Goal: Task Accomplishment & Management: Complete application form

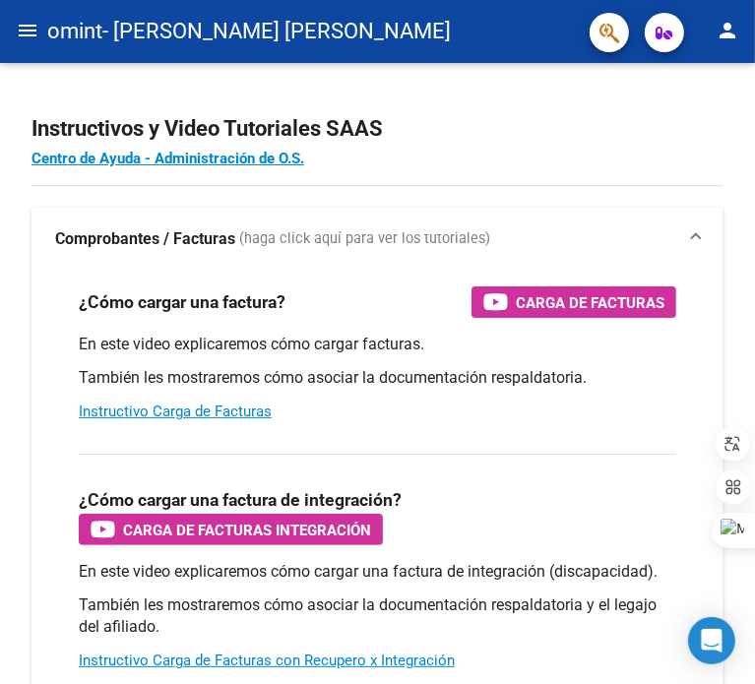
click at [31, 31] on mat-icon "menu" at bounding box center [28, 31] width 24 height 24
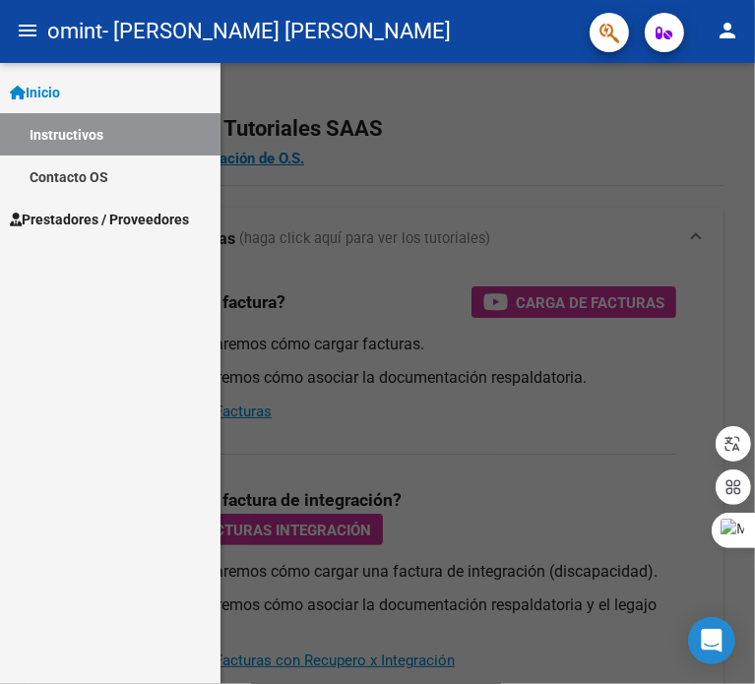
click at [122, 235] on link "Prestadores / Proveedores" at bounding box center [110, 219] width 220 height 42
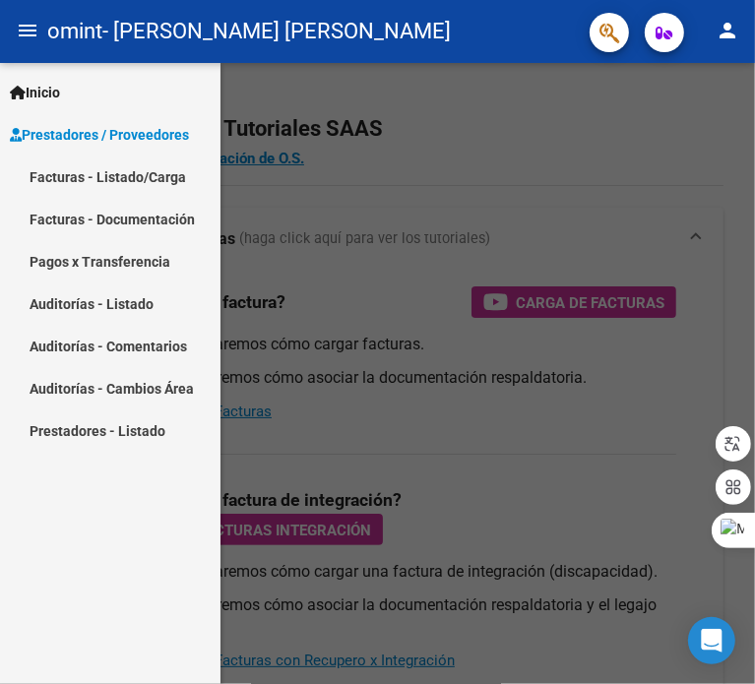
click at [118, 188] on link "Facturas - Listado/Carga" at bounding box center [110, 177] width 220 height 42
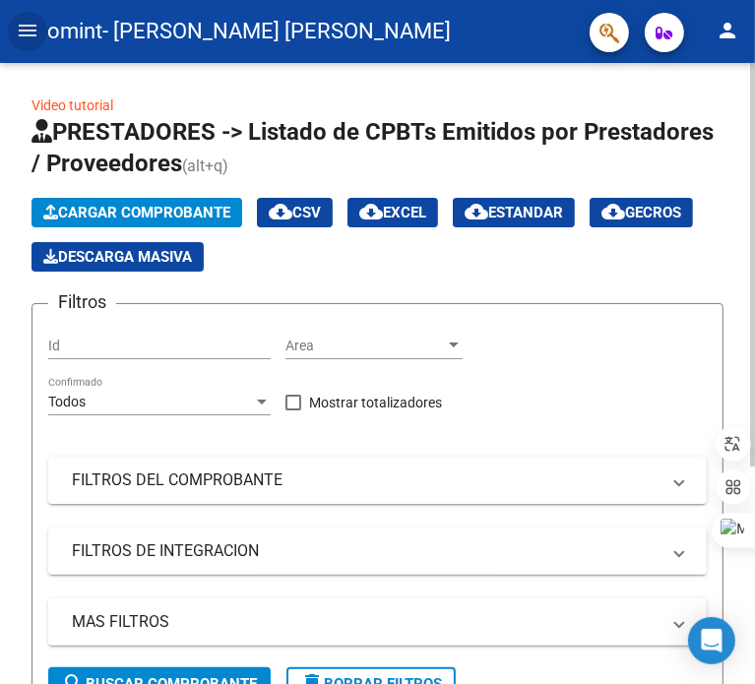
click at [724, 78] on div "Video tutorial PRESTADORES -> Listado de CPBTs Emitidos por Prestadores / Prove…" at bounding box center [380, 534] width 760 height 942
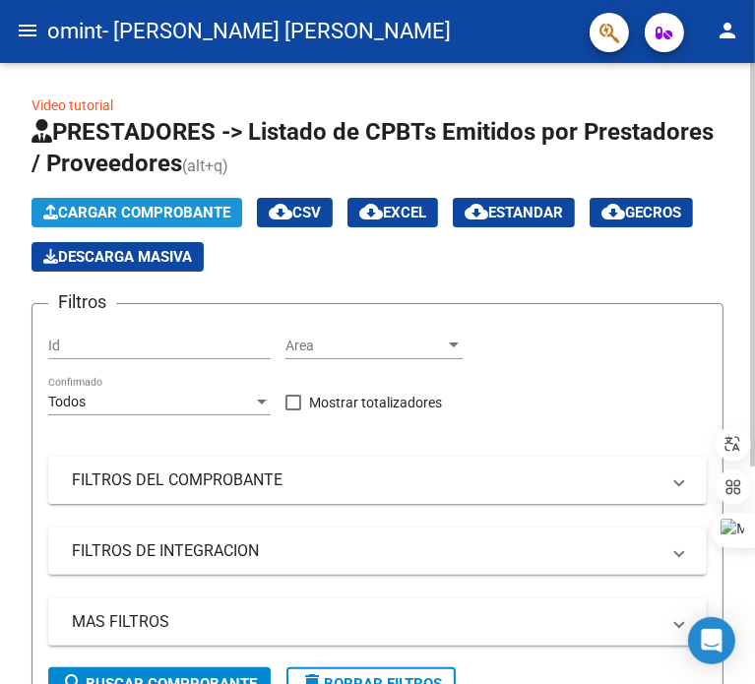
click at [138, 211] on span "Cargar Comprobante" at bounding box center [136, 213] width 187 height 18
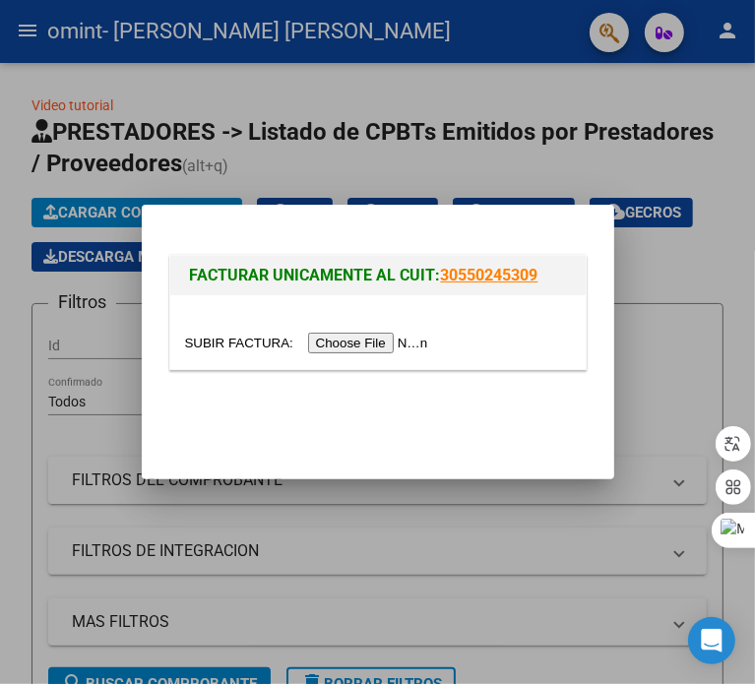
click at [371, 348] on input "file" at bounding box center [309, 343] width 249 height 21
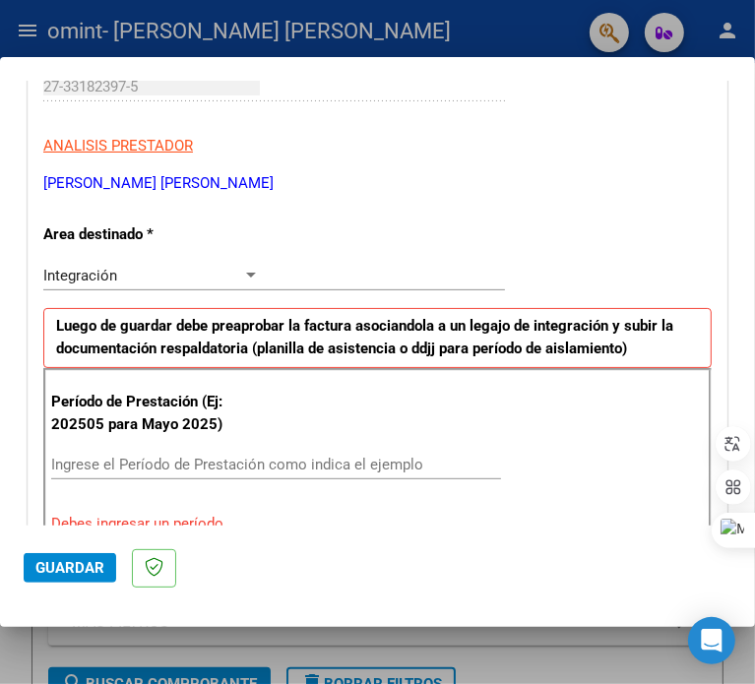
scroll to position [315, 0]
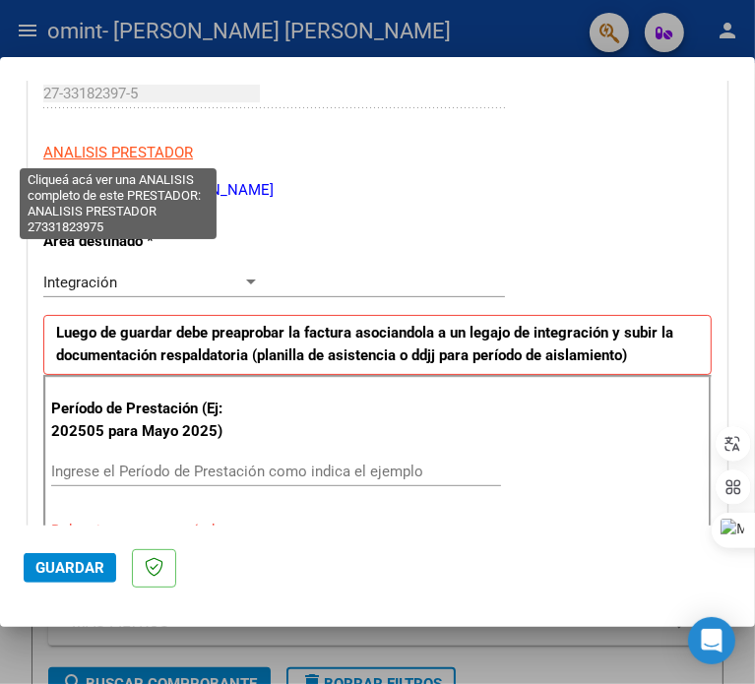
click at [106, 142] on app-link-go-to "ANALISIS PRESTADOR" at bounding box center [118, 153] width 150 height 23
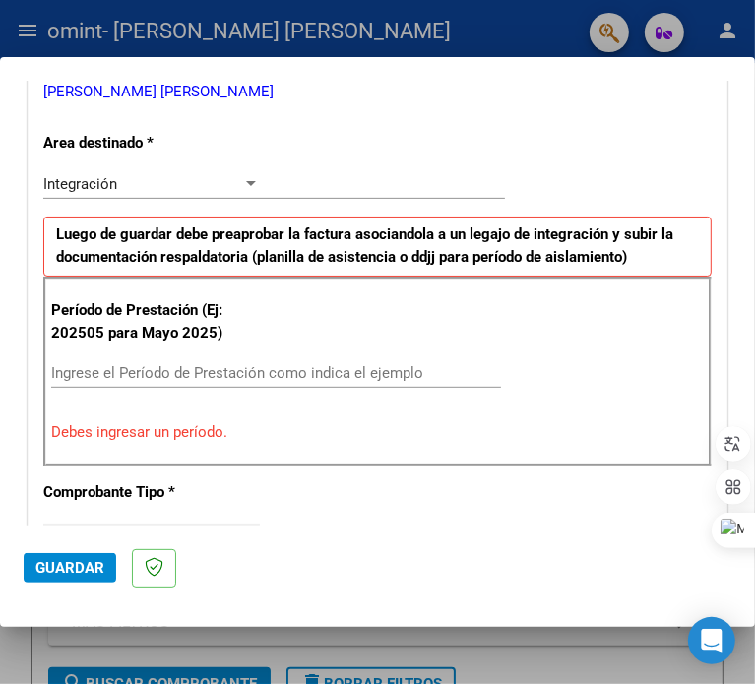
scroll to position [432, 0]
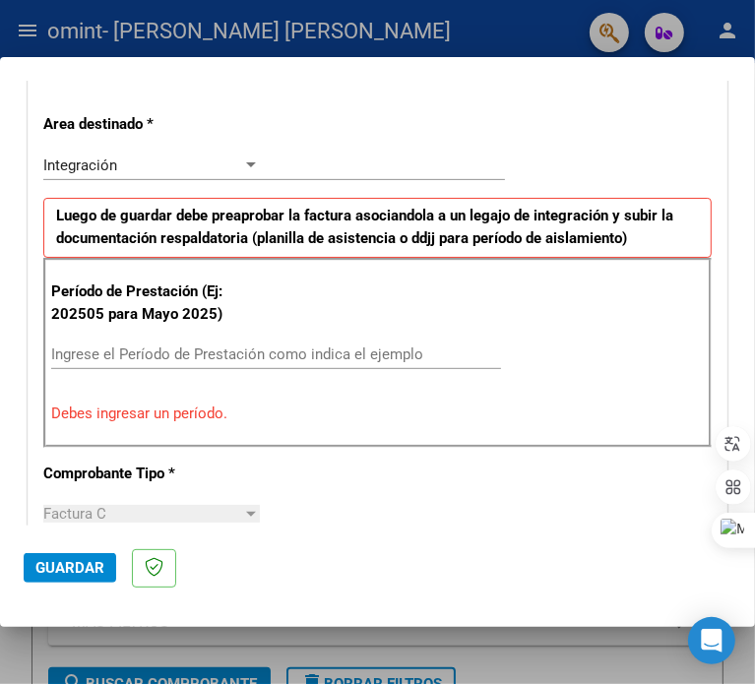
click at [263, 352] on input "Ingrese el Período de Prestación como indica el ejemplo" at bounding box center [157, 354] width 212 height 18
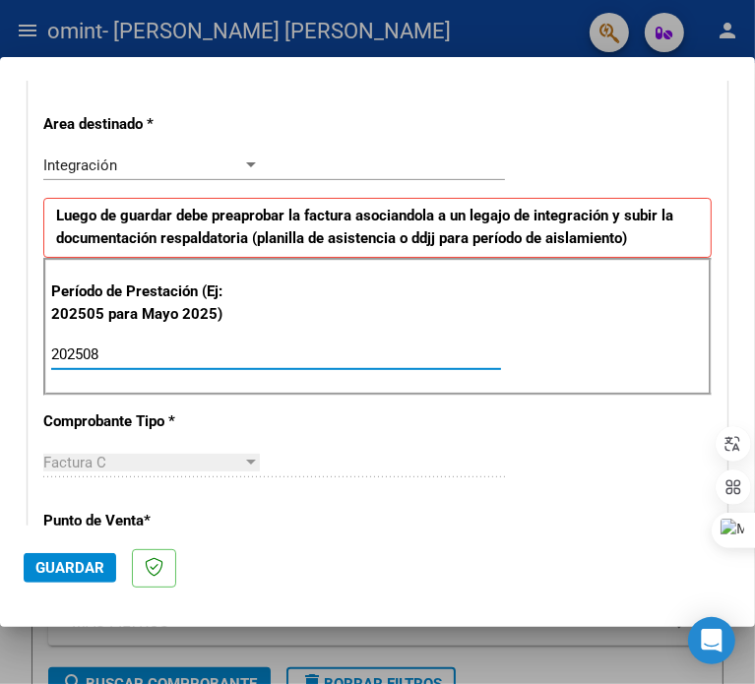
type input "202508"
click at [191, 223] on strong "Luego de guardar debe preaprobar la factura asociandola a un legajo de integrac…" at bounding box center [364, 227] width 617 height 40
drag, startPoint x: 56, startPoint y: 594, endPoint x: 56, endPoint y: 583, distance: 10.8
click at [55, 593] on mat-dialog-actions "Guardar" at bounding box center [378, 565] width 708 height 78
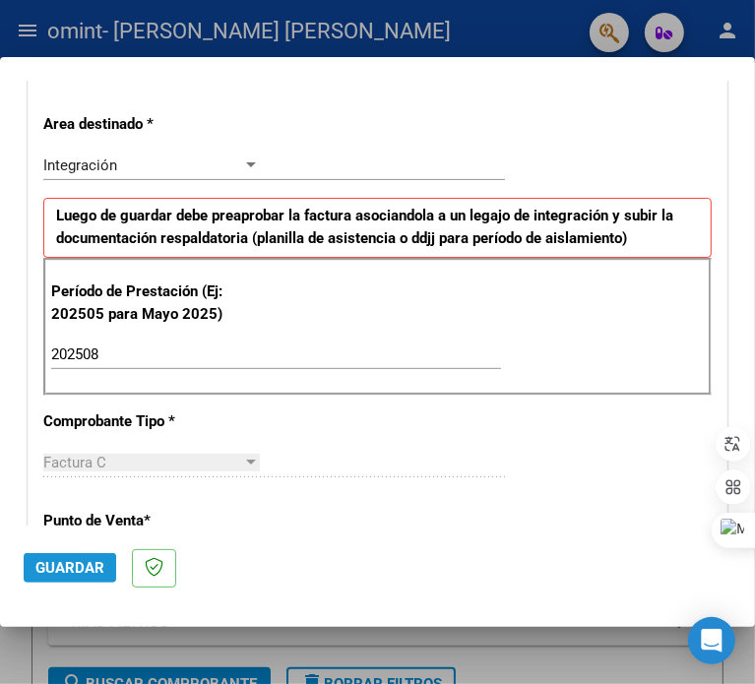
click at [60, 572] on span "Guardar" at bounding box center [69, 568] width 69 height 18
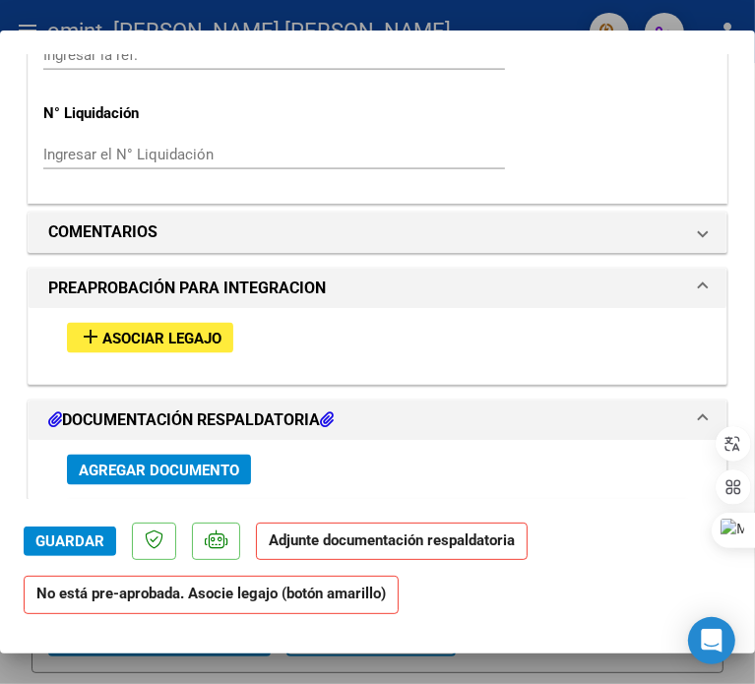
scroll to position [1529, 0]
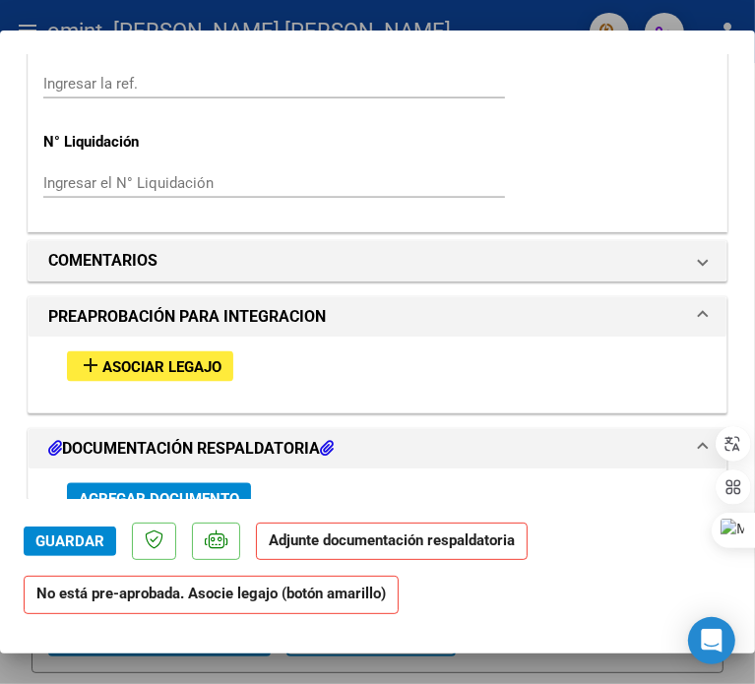
click at [185, 351] on button "add Asociar Legajo" at bounding box center [150, 366] width 166 height 31
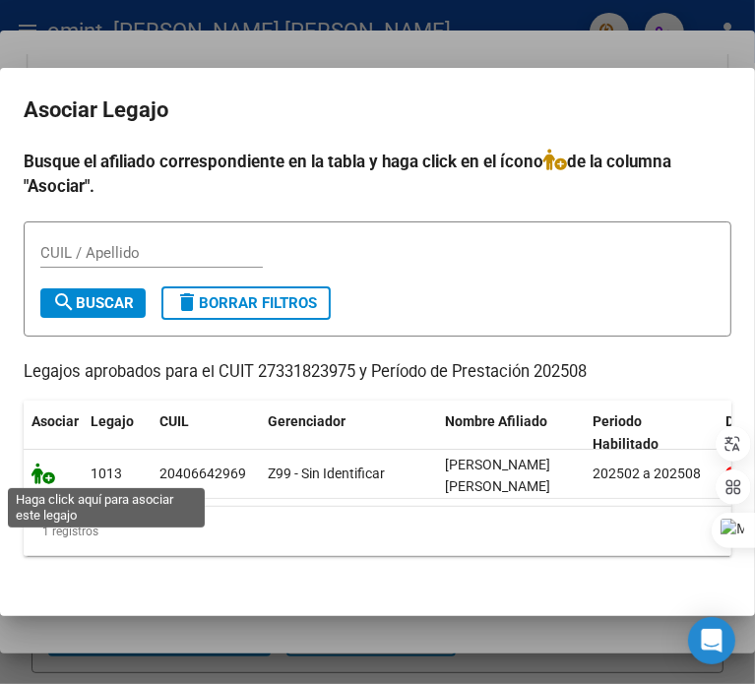
click at [41, 470] on icon at bounding box center [43, 474] width 24 height 22
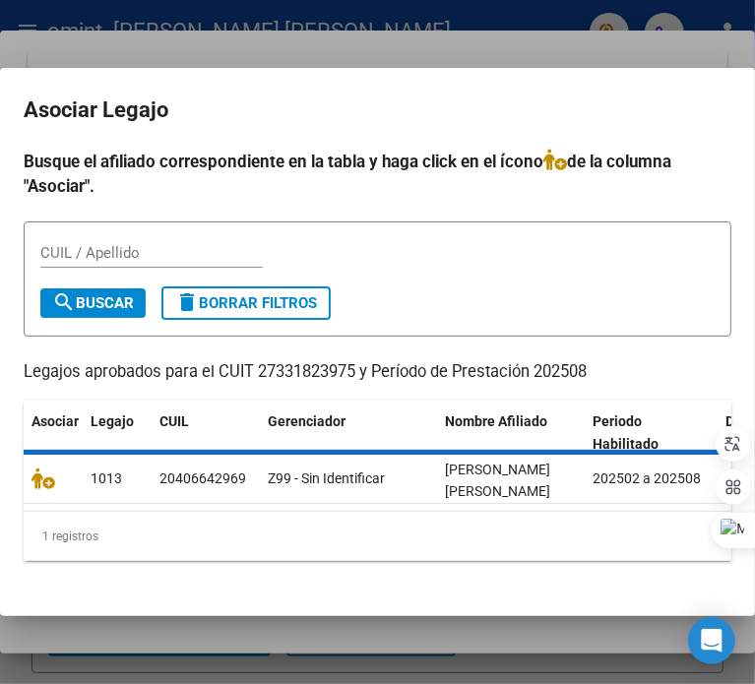
scroll to position [1581, 0]
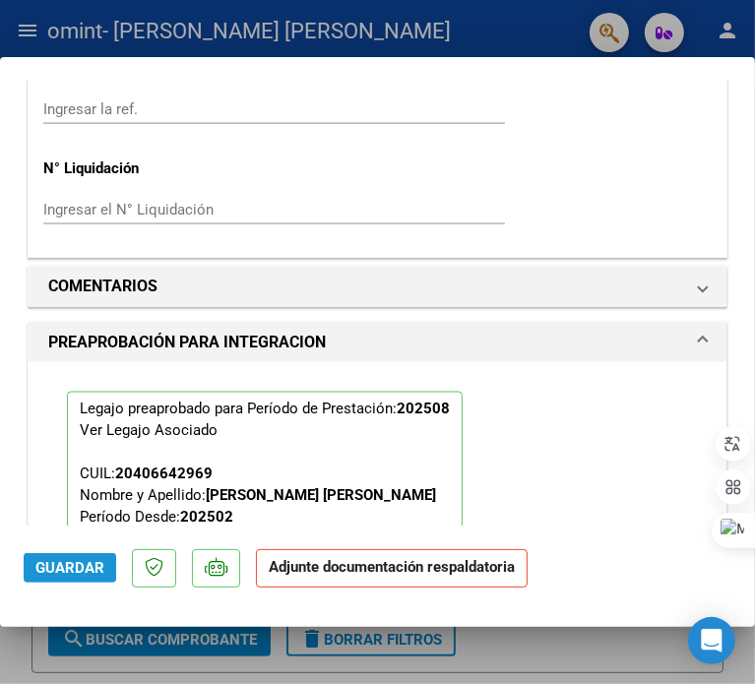
click at [56, 566] on span "Guardar" at bounding box center [69, 568] width 69 height 18
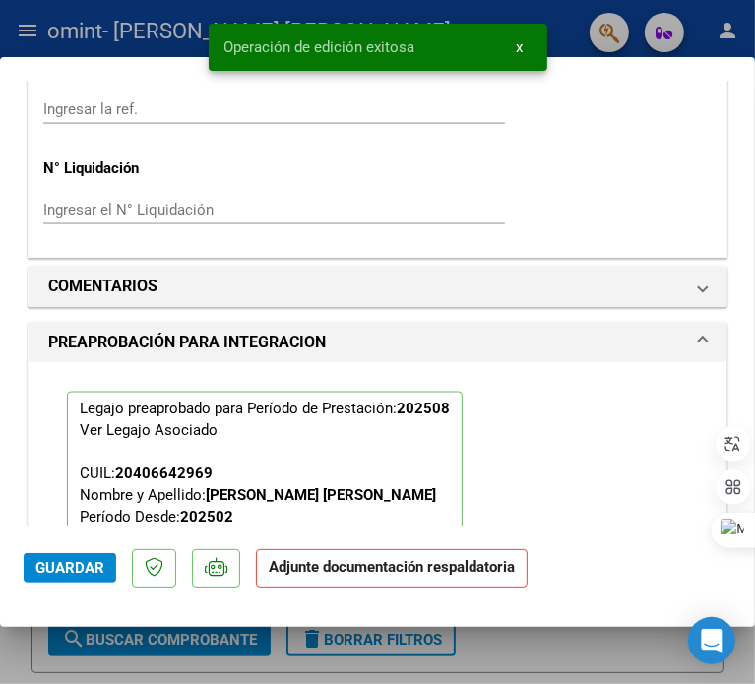
click at [512, 52] on button "x" at bounding box center [520, 47] width 38 height 35
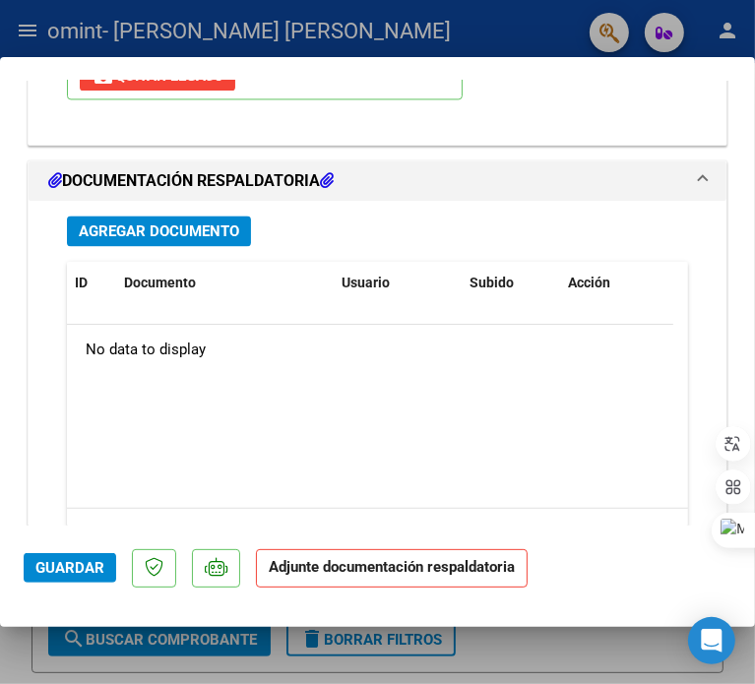
scroll to position [2171, 0]
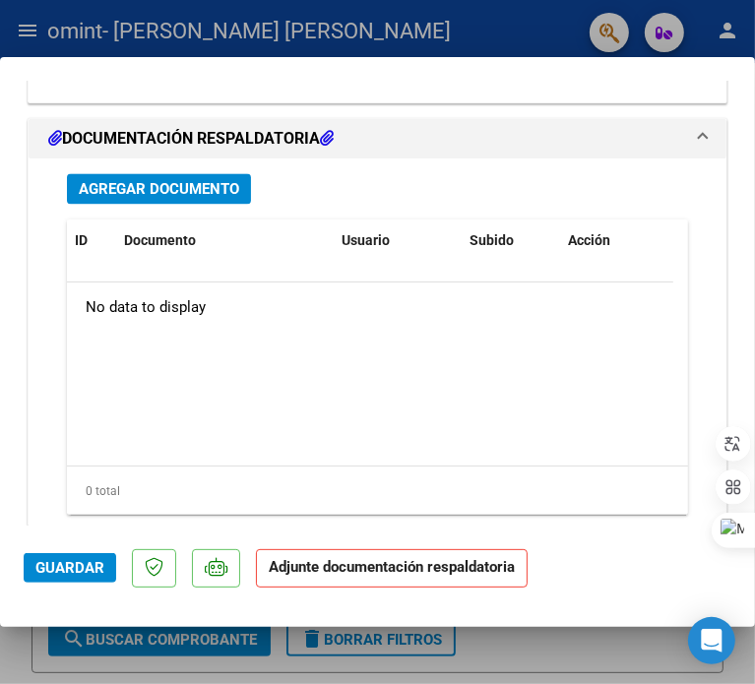
click at [198, 197] on button "Agregar Documento" at bounding box center [159, 188] width 184 height 31
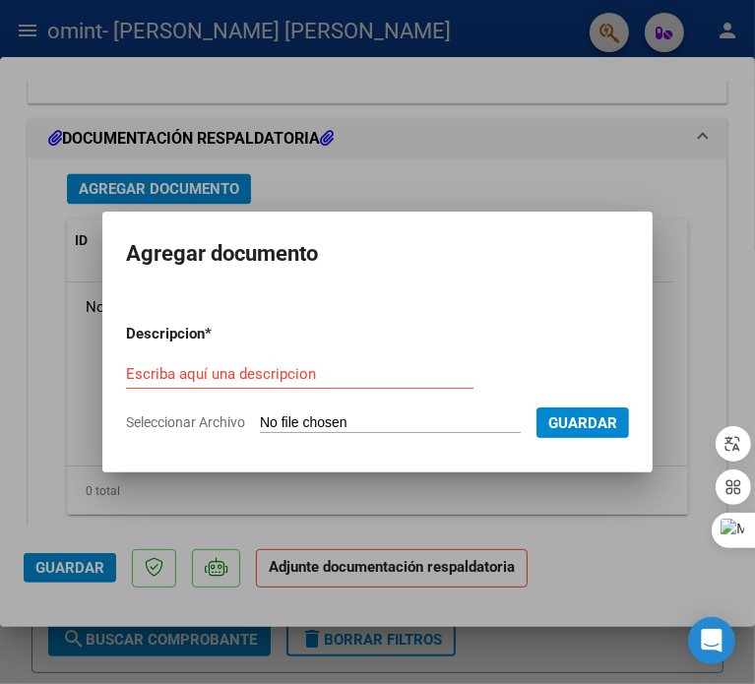
click at [329, 428] on input "Seleccionar Archivo" at bounding box center [390, 423] width 261 height 19
type input "C:\fakepath\08 [PERSON_NAME] 9hs.pdf"
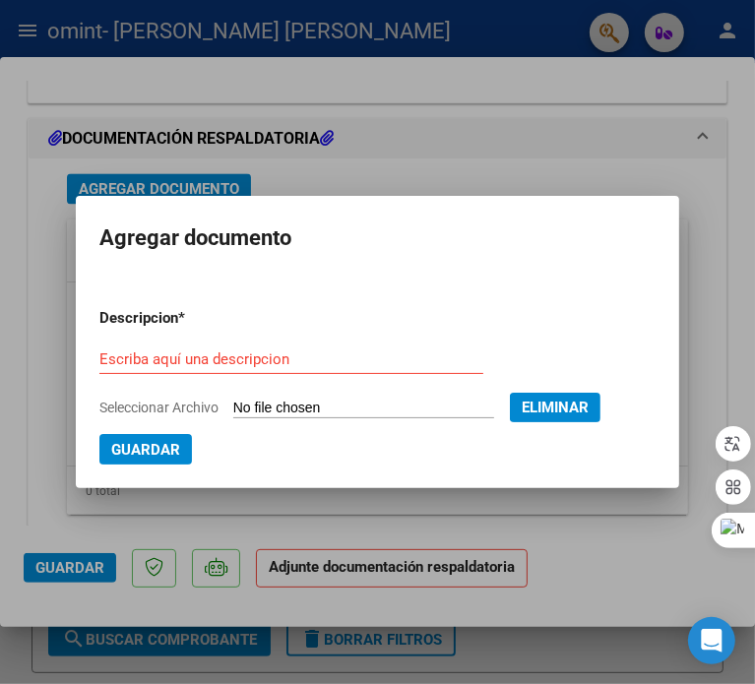
click at [330, 369] on div "Escriba aquí una descripcion" at bounding box center [291, 359] width 384 height 30
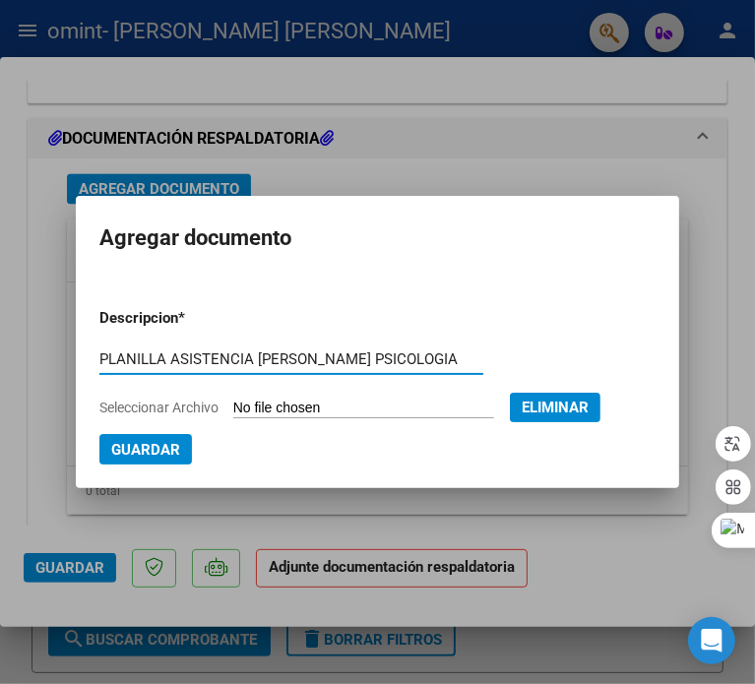
type input "PLANILLA ASISTENCIA [PERSON_NAME] PSICOLOGIA"
click at [188, 449] on button "Guardar" at bounding box center [145, 449] width 93 height 31
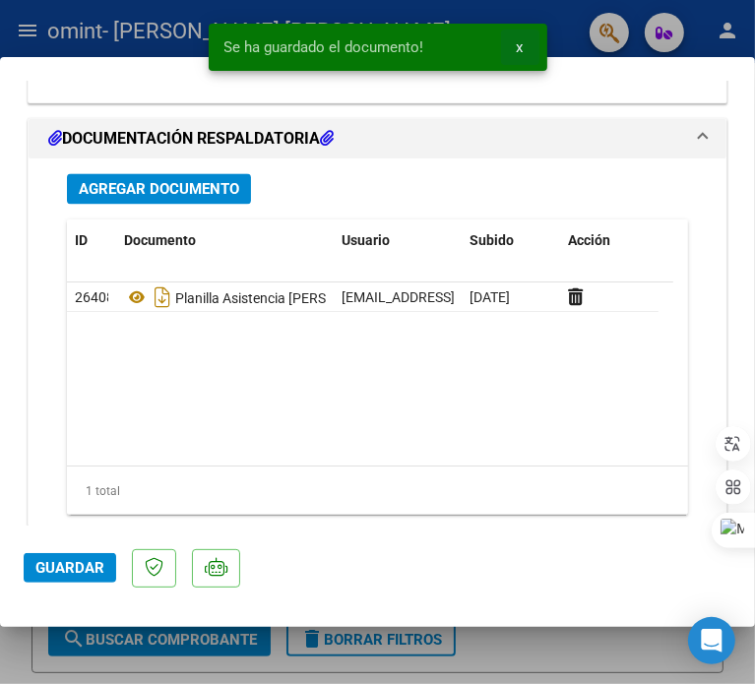
click at [521, 53] on span "x" at bounding box center [520, 47] width 7 height 18
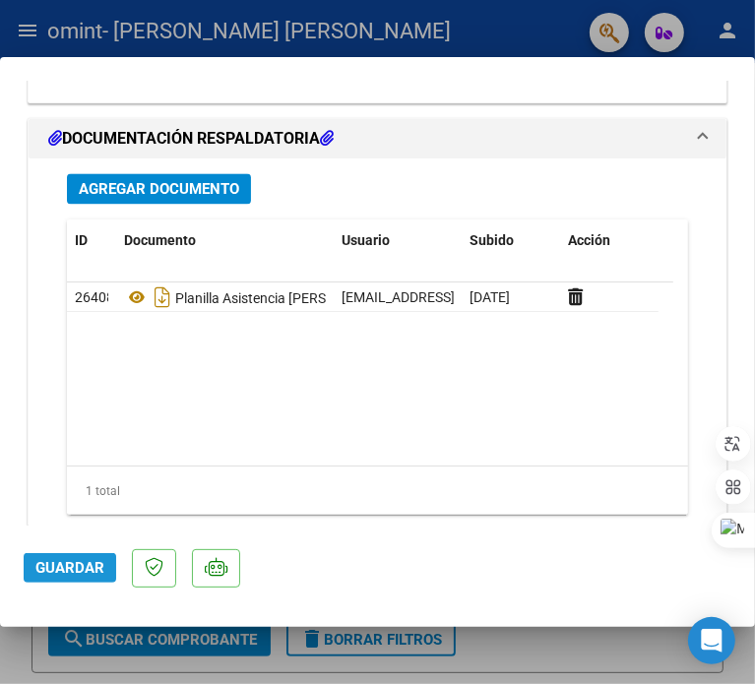
click at [62, 571] on span "Guardar" at bounding box center [69, 568] width 69 height 18
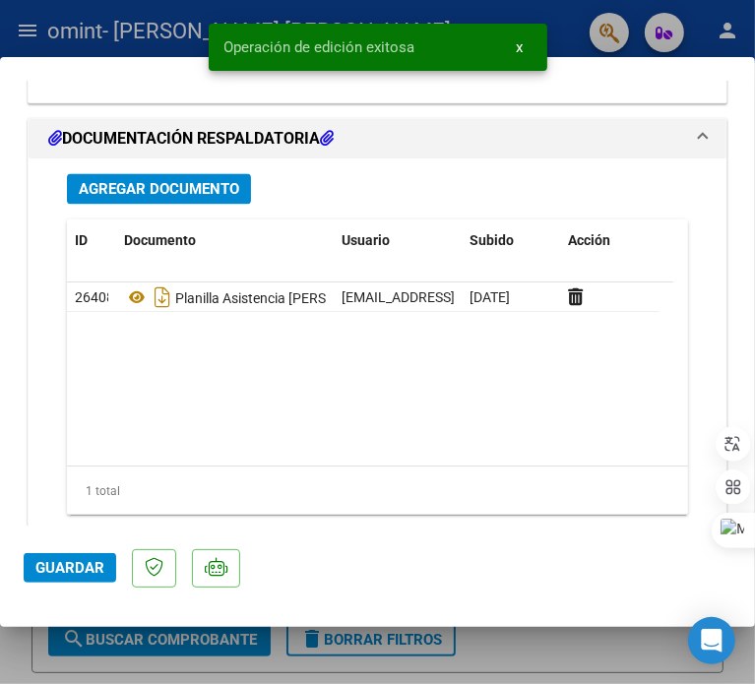
click at [529, 46] on button "x" at bounding box center [520, 47] width 38 height 35
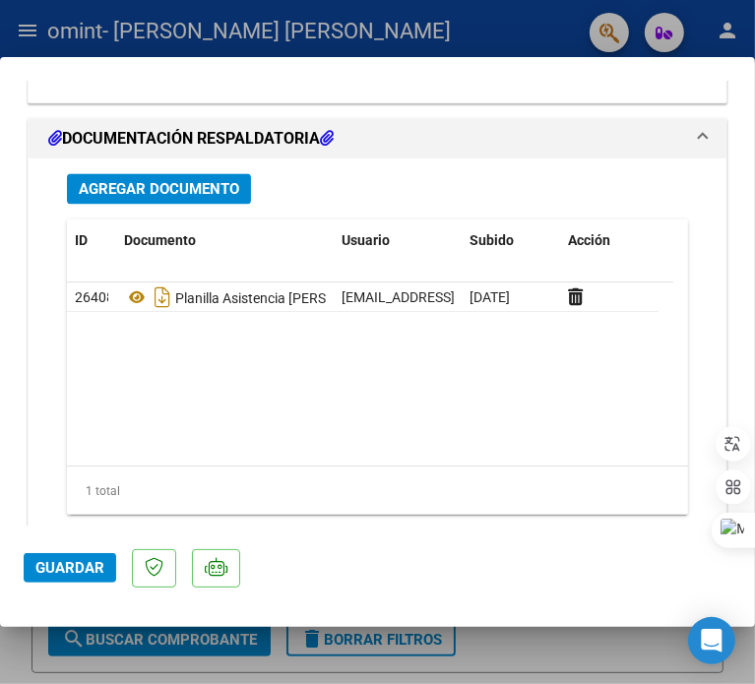
click at [92, 562] on span "Guardar" at bounding box center [69, 568] width 69 height 18
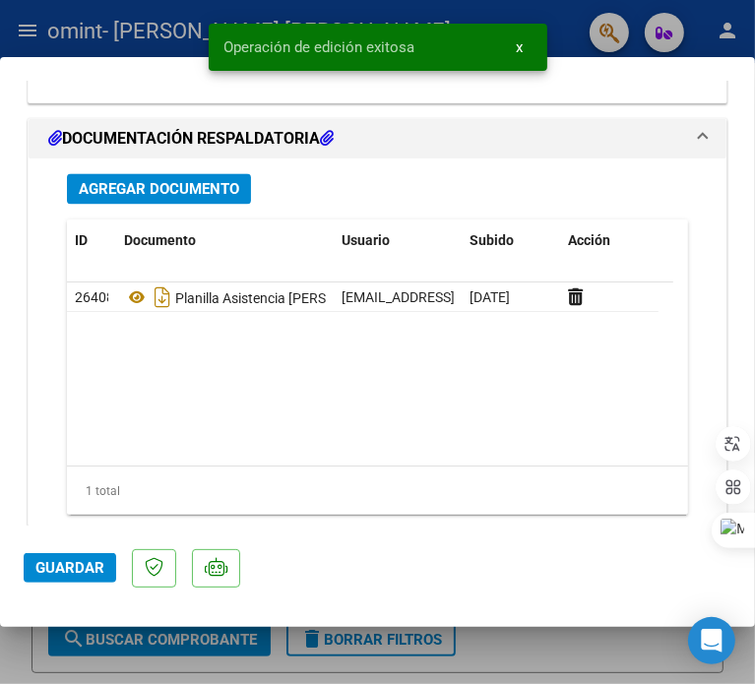
click at [115, 654] on div at bounding box center [377, 342] width 755 height 684
type input "$ 0,00"
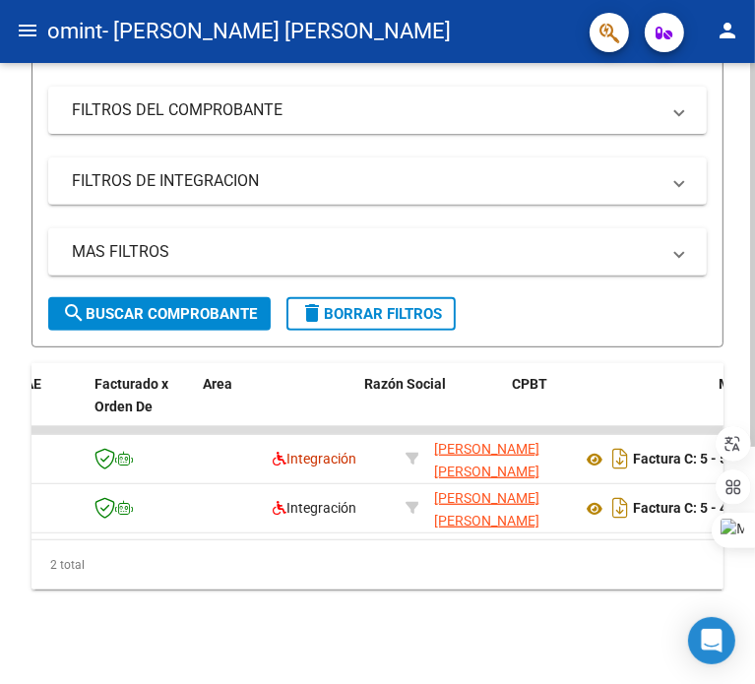
scroll to position [0, 0]
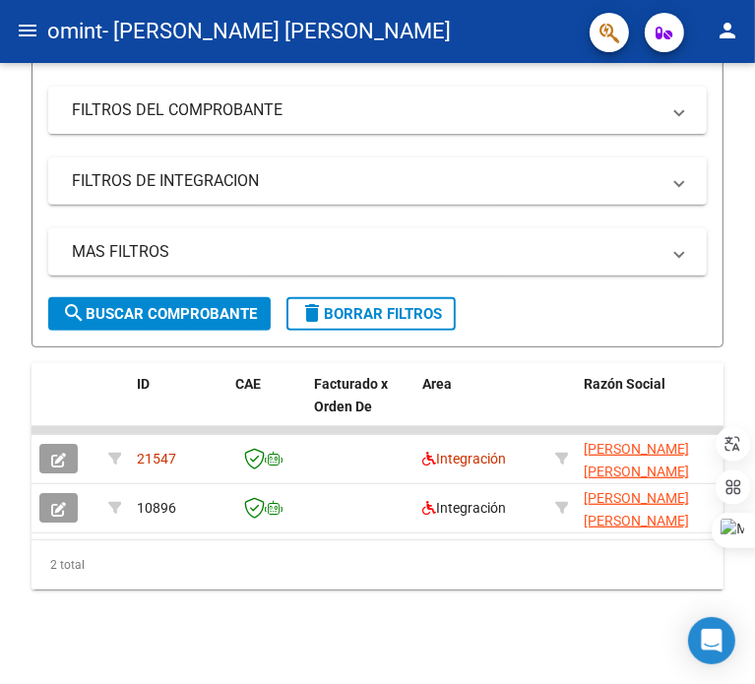
click at [31, 34] on mat-icon "menu" at bounding box center [28, 31] width 24 height 24
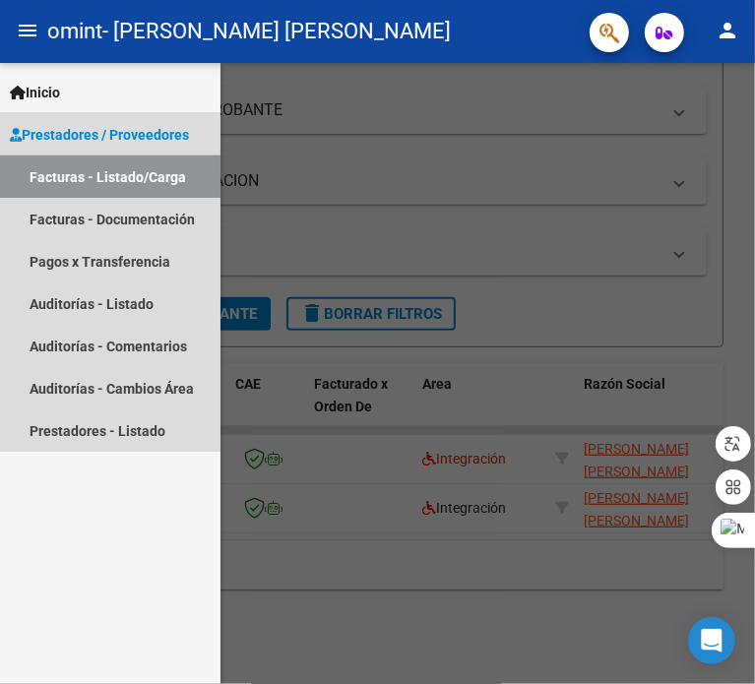
click at [108, 185] on link "Facturas - Listado/Carga" at bounding box center [110, 177] width 220 height 42
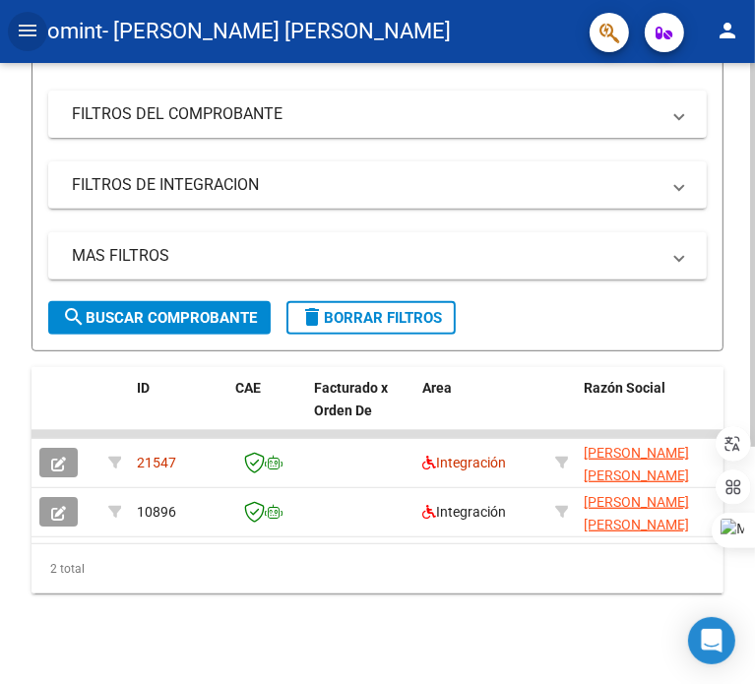
scroll to position [365, 0]
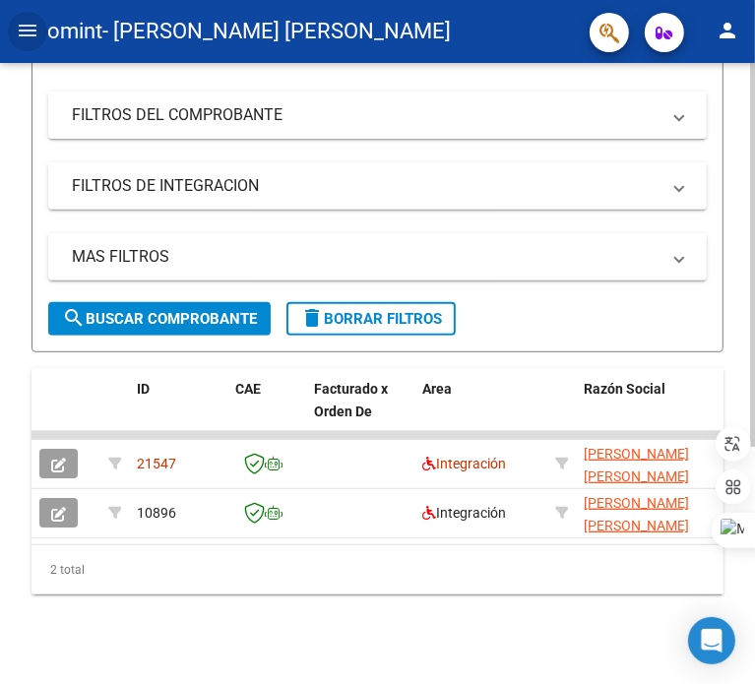
click at [754, 340] on div at bounding box center [752, 488] width 5 height 384
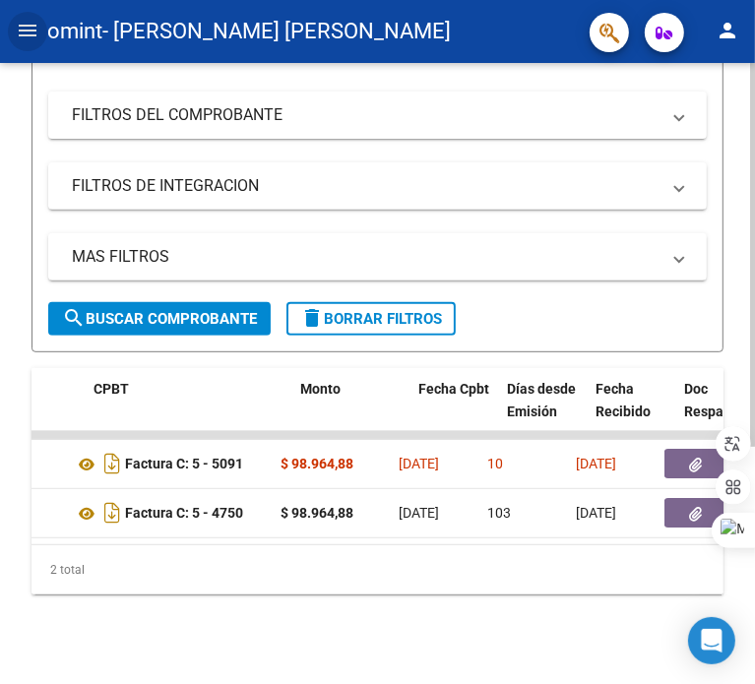
scroll to position [0, 638]
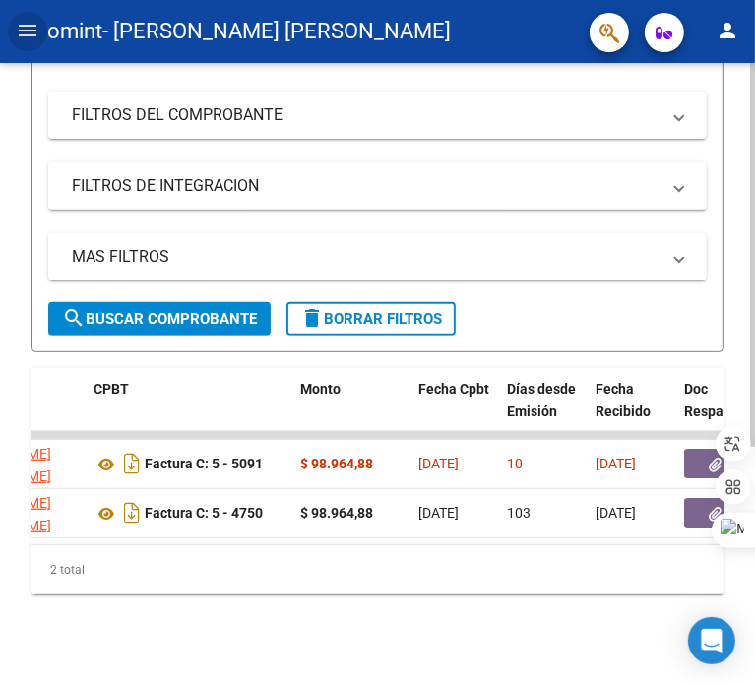
click at [754, 296] on div at bounding box center [752, 488] width 5 height 384
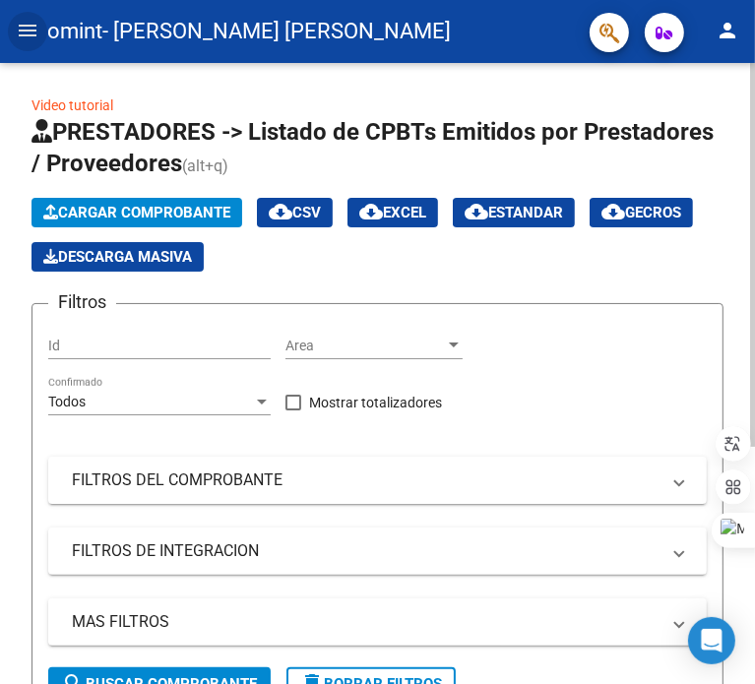
click at [753, 188] on div at bounding box center [752, 373] width 5 height 621
click at [135, 214] on span "Cargar Comprobante" at bounding box center [136, 213] width 187 height 18
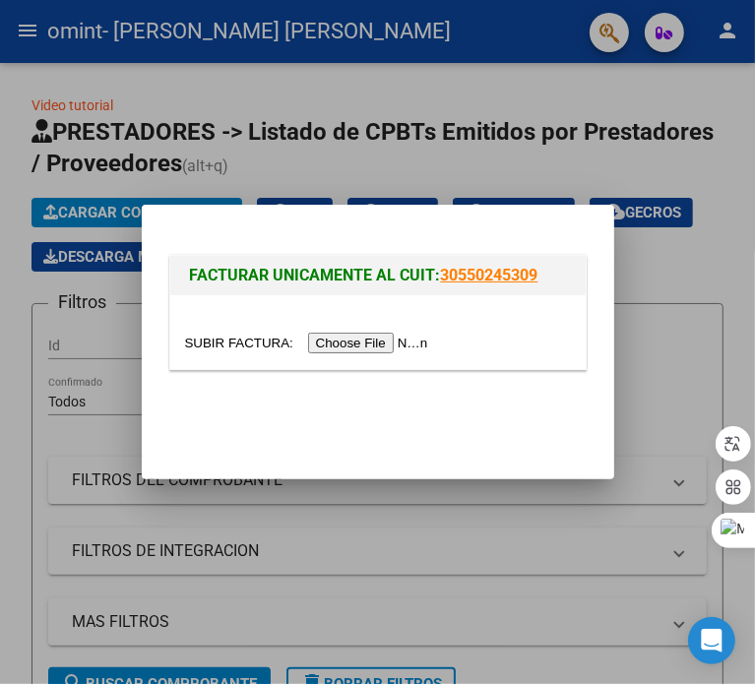
click at [340, 344] on input "file" at bounding box center [309, 343] width 249 height 21
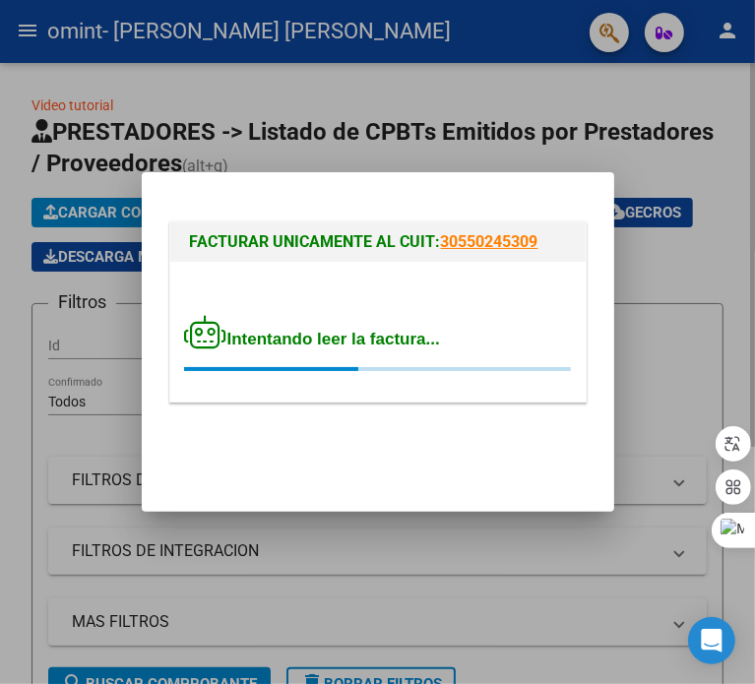
drag, startPoint x: 398, startPoint y: 630, endPoint x: 406, endPoint y: 613, distance: 18.5
click at [397, 629] on div at bounding box center [377, 342] width 755 height 684
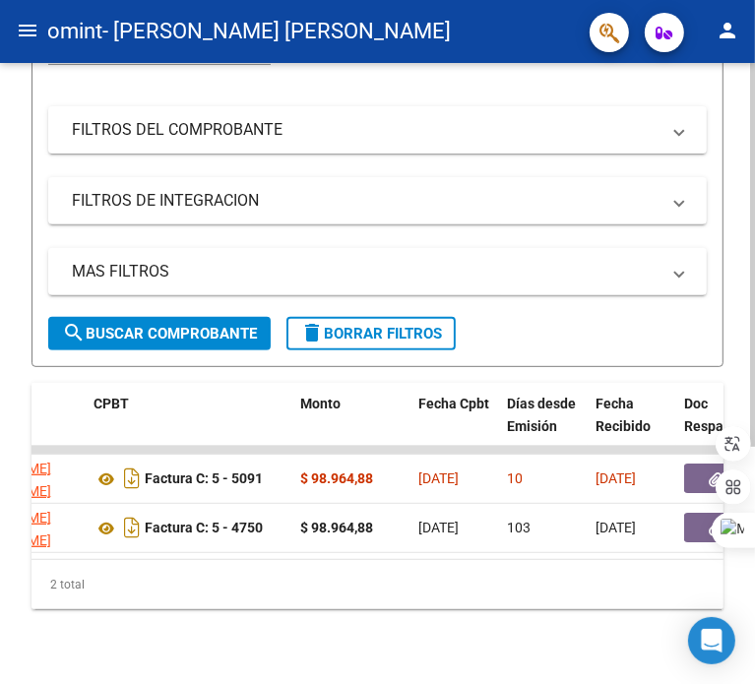
scroll to position [283, 0]
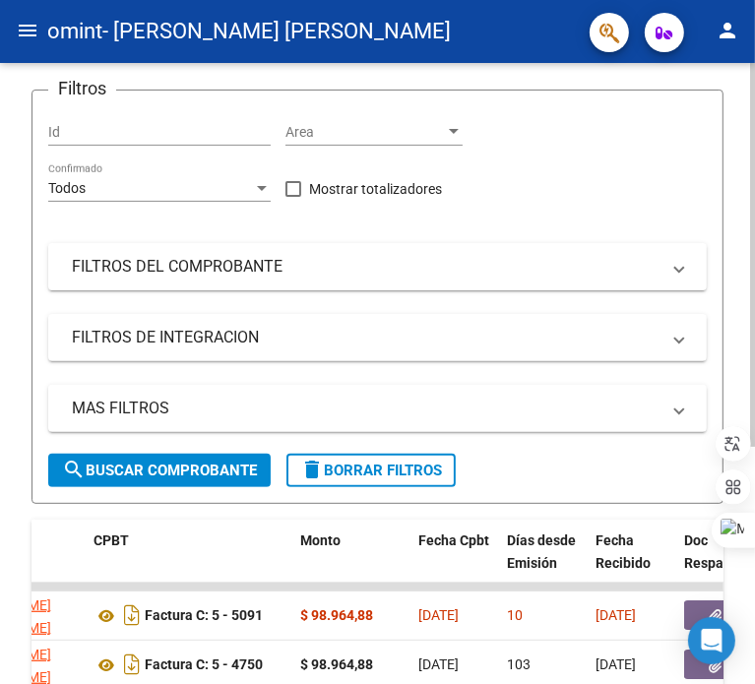
click at [754, 313] on div at bounding box center [752, 392] width 5 height 384
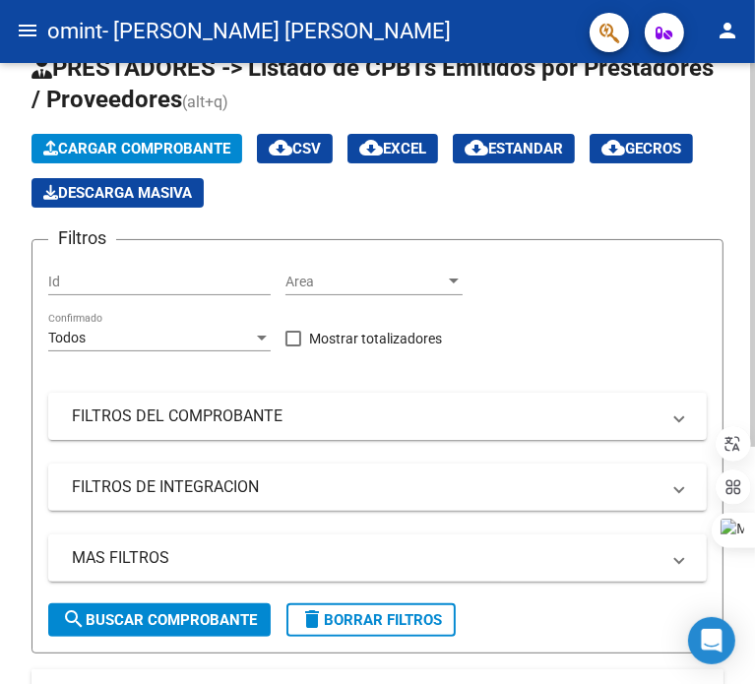
click at [724, 217] on div "Video tutorial PRESTADORES -> Listado de CPBTs Emitidos por Prestadores / Prove…" at bounding box center [380, 494] width 760 height 991
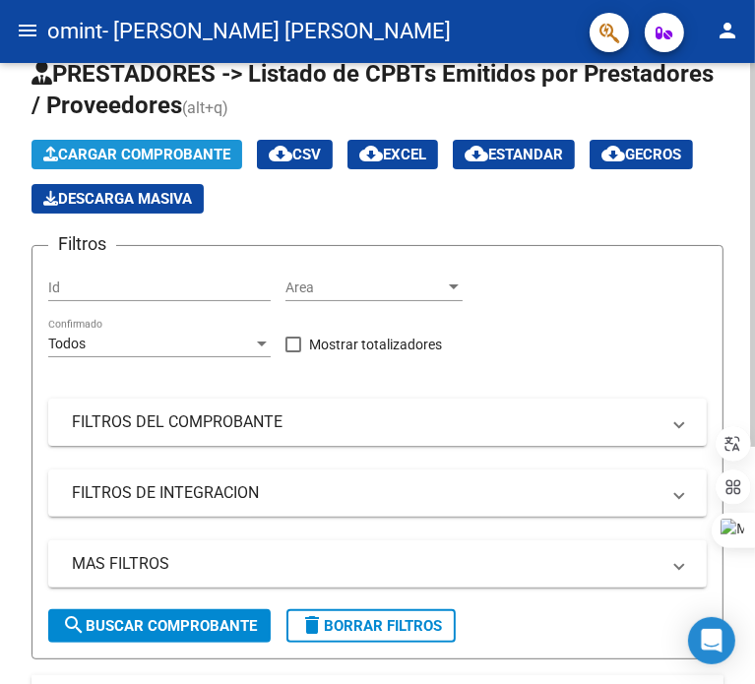
click at [127, 153] on span "Cargar Comprobante" at bounding box center [136, 155] width 187 height 18
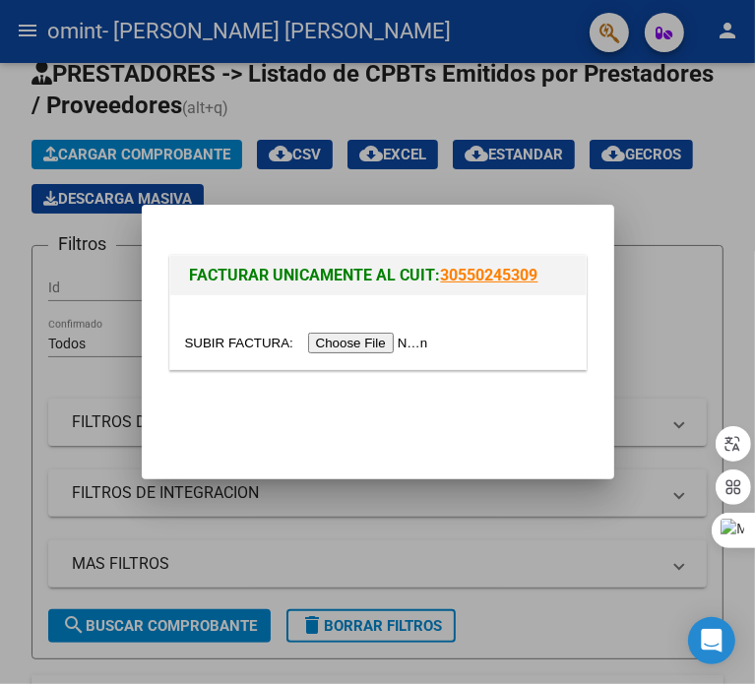
click at [338, 353] on input "file" at bounding box center [309, 343] width 249 height 21
click at [476, 490] on div at bounding box center [377, 342] width 755 height 684
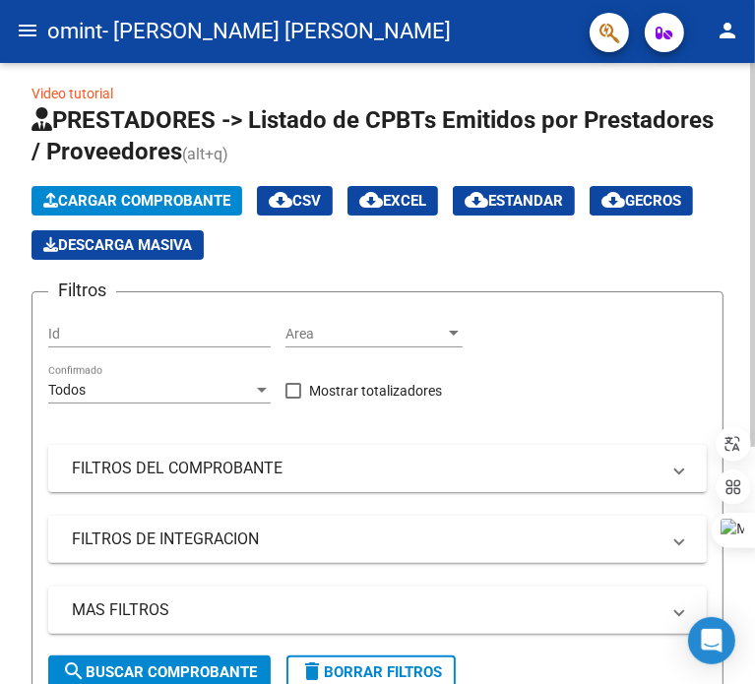
scroll to position [0, 0]
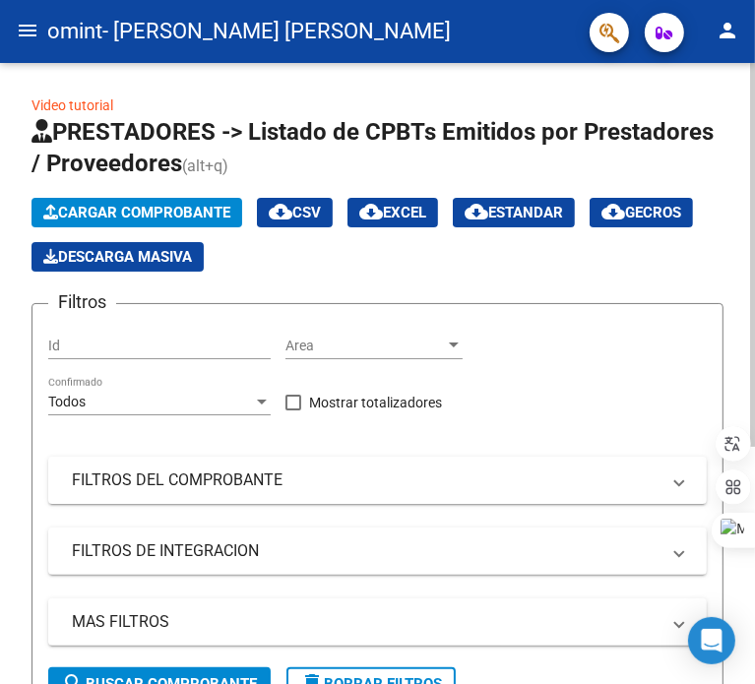
click at [144, 196] on app-list-header "PRESTADORES -> Listado de CPBTs Emitidos por Prestadores / Proveedores (alt+q) …" at bounding box center [377, 416] width 692 height 601
click at [146, 207] on span "Cargar Comprobante" at bounding box center [136, 213] width 187 height 18
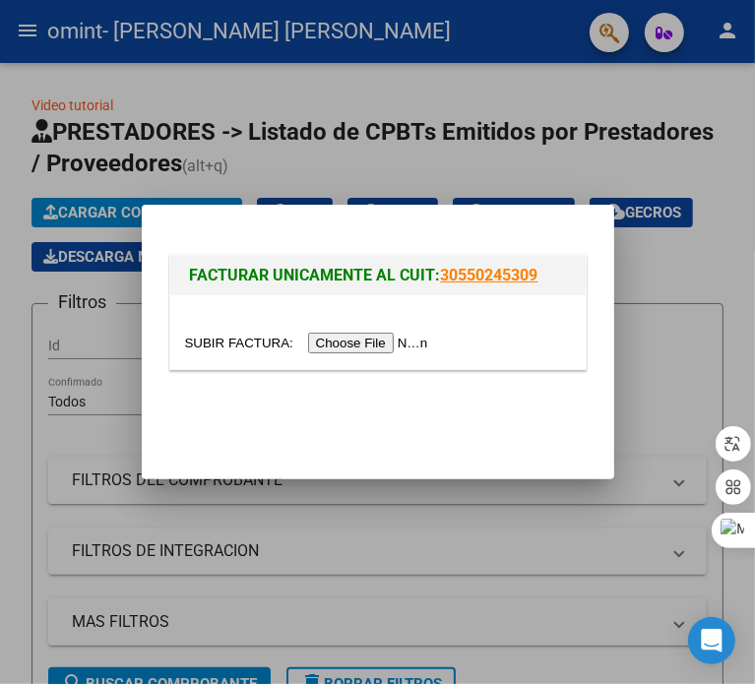
click at [340, 348] on input "file" at bounding box center [309, 343] width 249 height 21
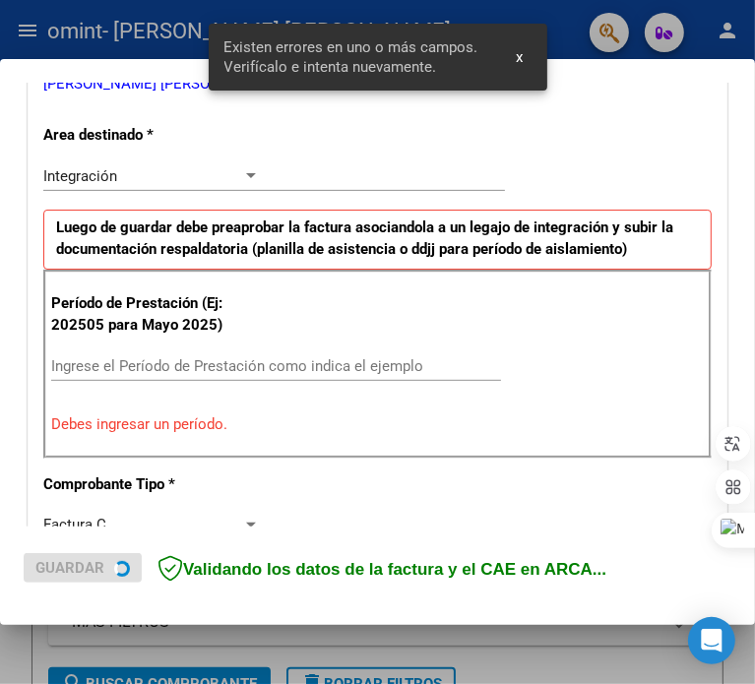
scroll to position [424, 0]
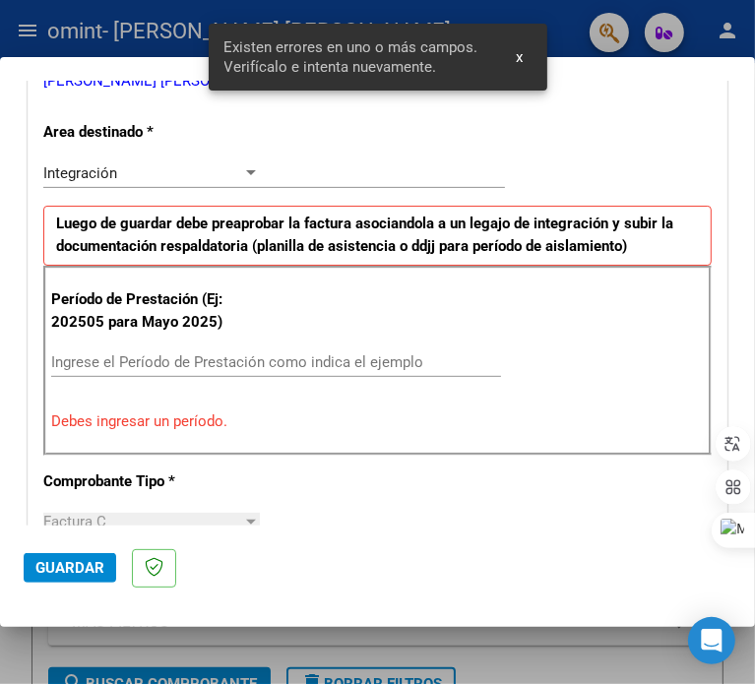
click at [525, 53] on button "x" at bounding box center [520, 56] width 38 height 35
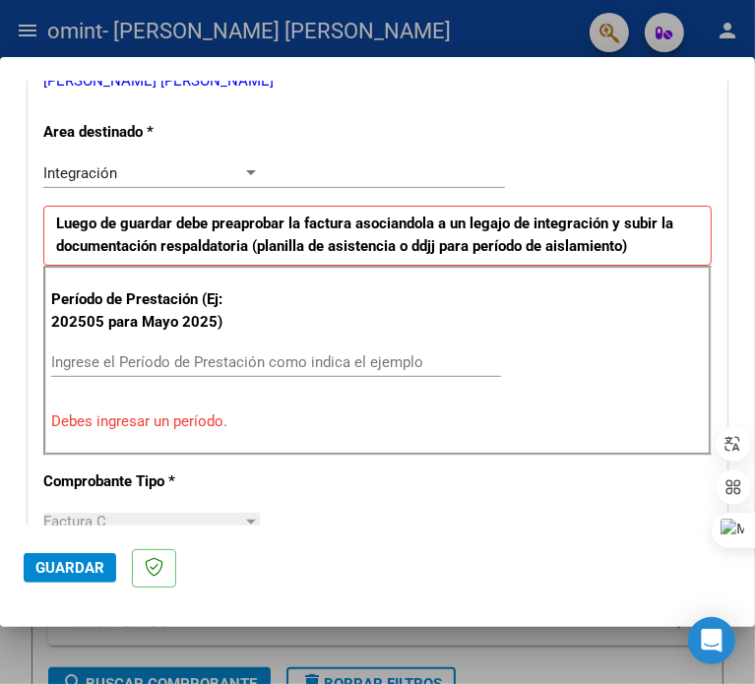
click at [239, 354] on input "Ingrese el Período de Prestación como indica el ejemplo" at bounding box center [157, 362] width 212 height 18
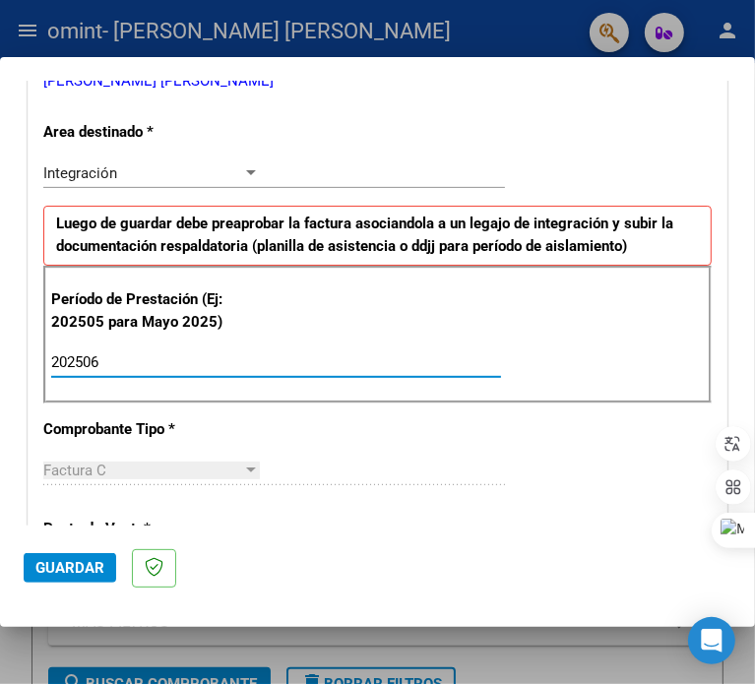
type input "202506"
click at [265, 446] on div "CUIT * 27-33182397-5 Ingresar CUIT ANALISIS PRESTADOR [PERSON_NAME] [PERSON_NAM…" at bounding box center [378, 644] width 698 height 1481
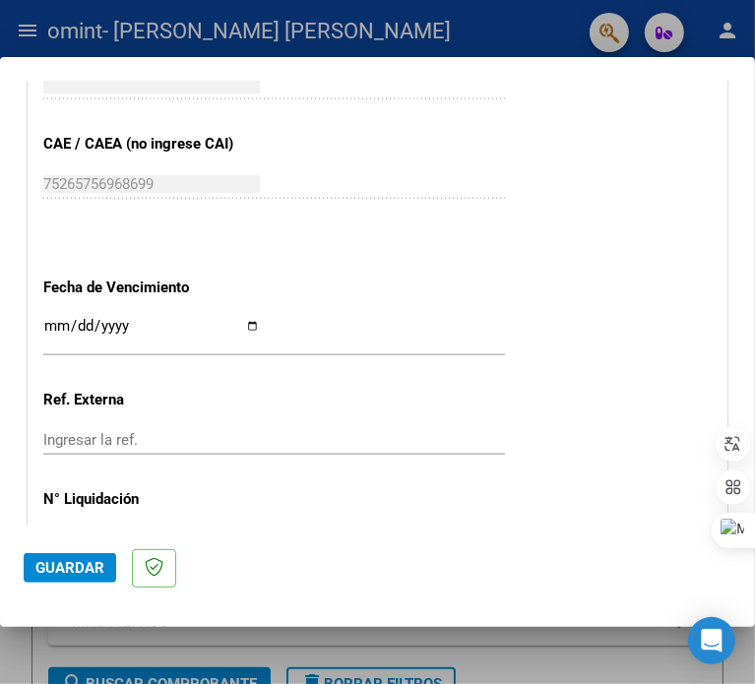
scroll to position [1310, 0]
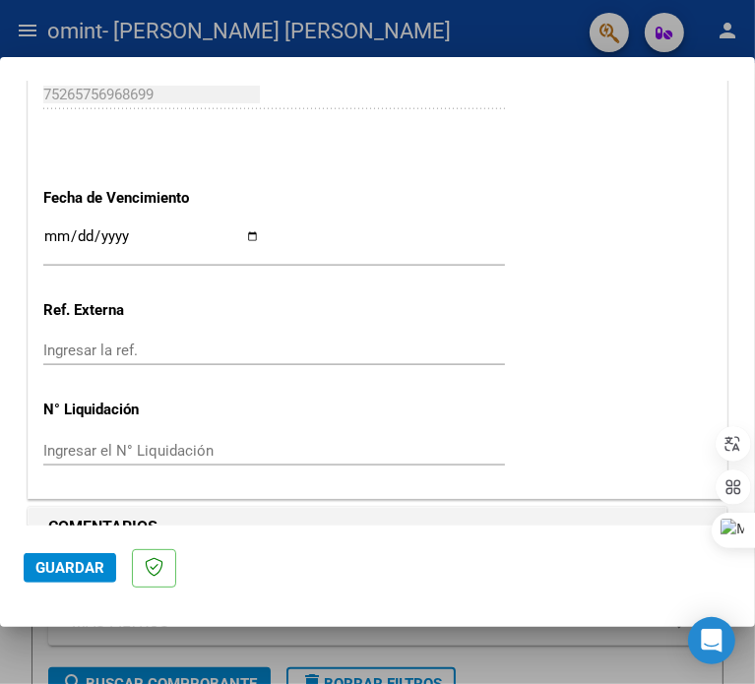
click at [260, 233] on input "Ingresar la fecha" at bounding box center [151, 243] width 217 height 31
drag, startPoint x: 487, startPoint y: 229, endPoint x: 457, endPoint y: 237, distance: 31.5
click at [260, 229] on input "[DATE]" at bounding box center [151, 243] width 217 height 31
type input "[DATE]"
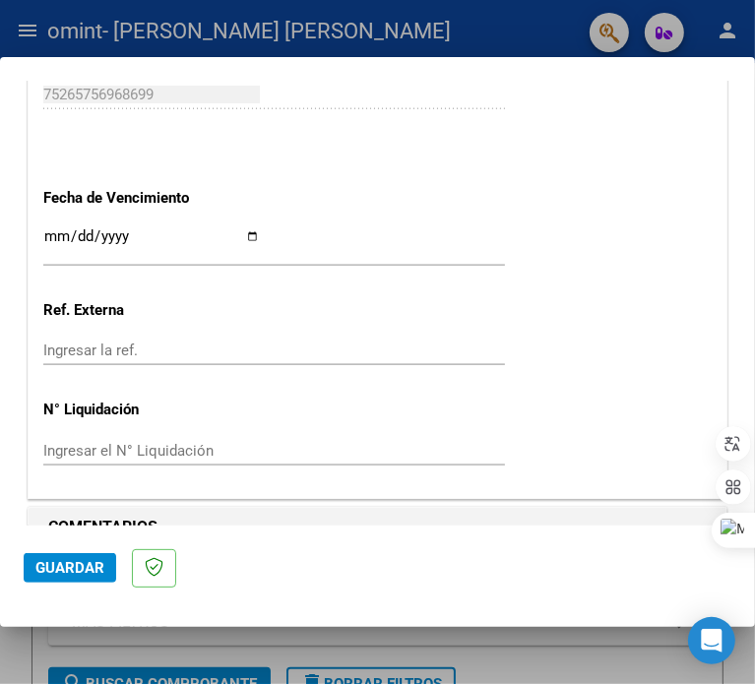
click at [262, 361] on div "Ingresar la ref." at bounding box center [274, 351] width 462 height 30
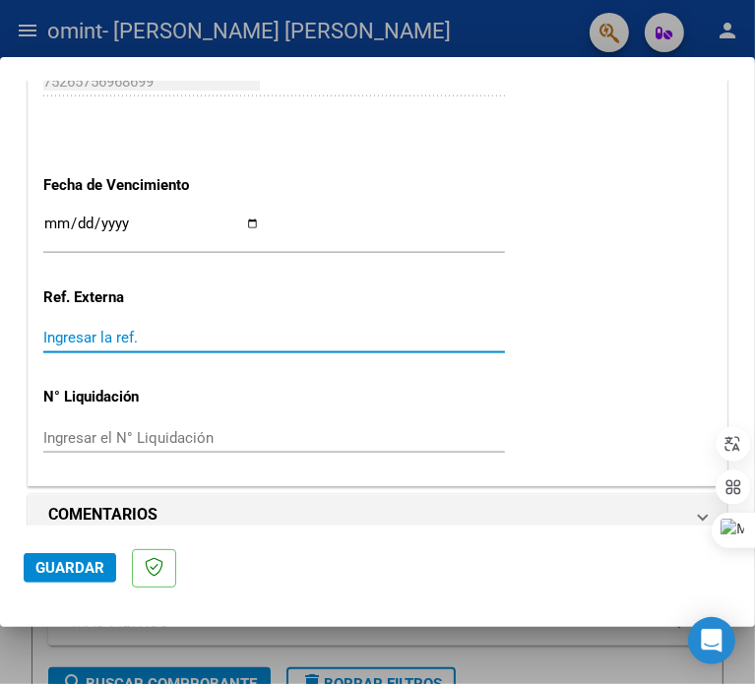
scroll to position [1345, 0]
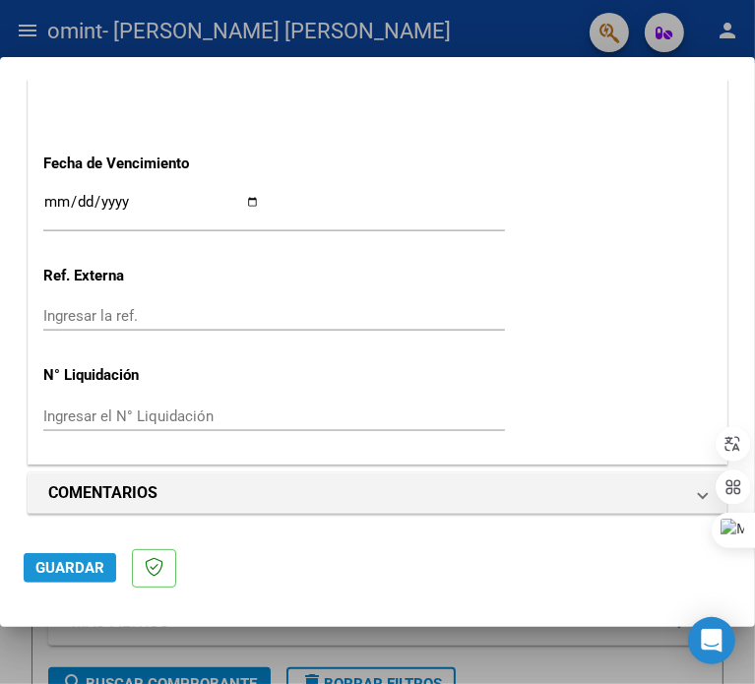
click at [96, 560] on span "Guardar" at bounding box center [69, 568] width 69 height 18
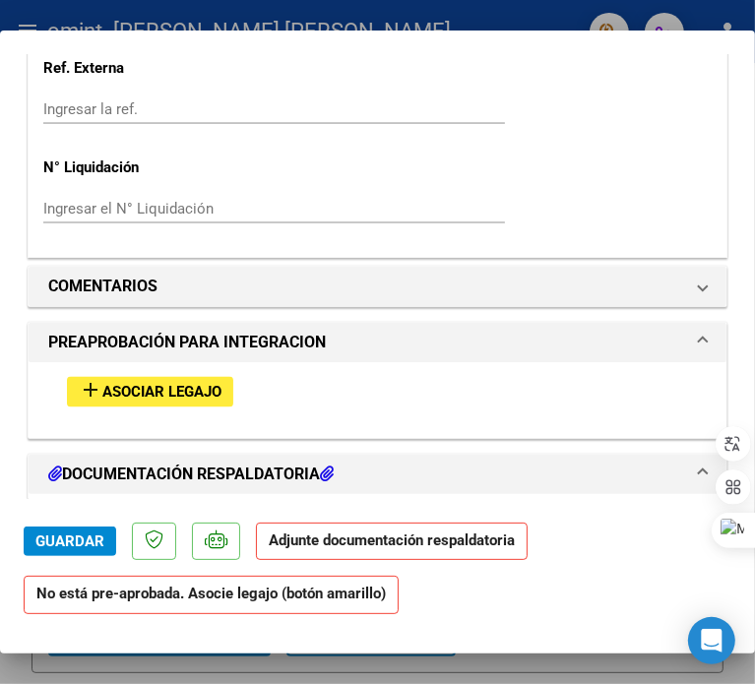
scroll to position [1870, 0]
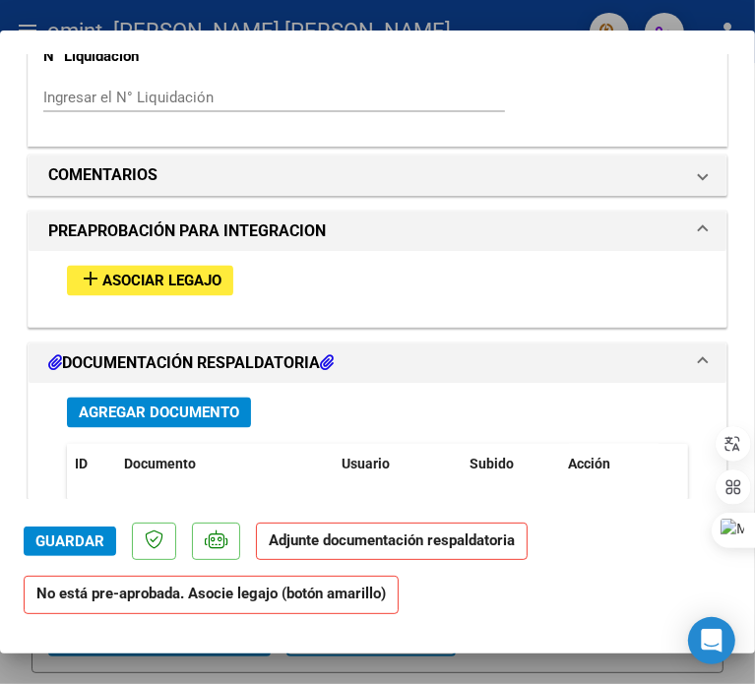
click at [199, 287] on button "add Asociar Legajo" at bounding box center [150, 281] width 166 height 31
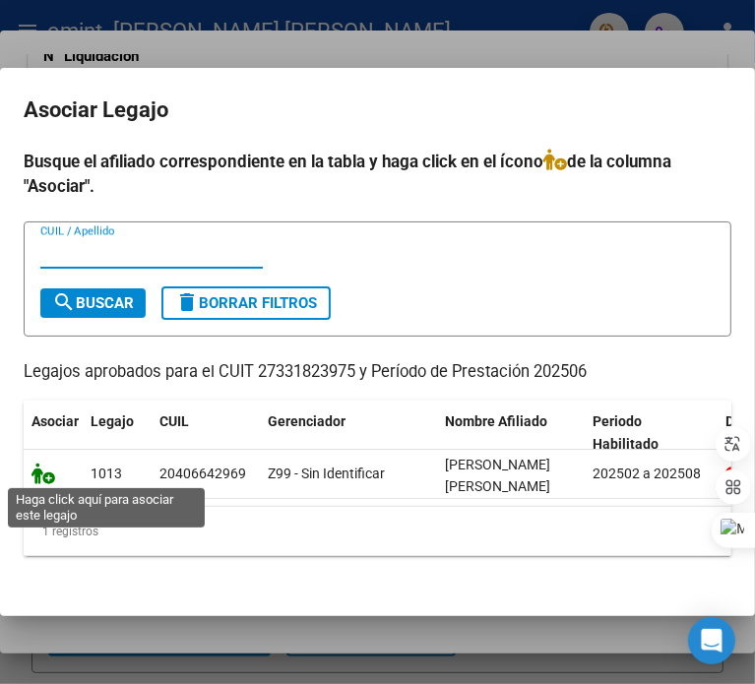
click at [43, 473] on icon at bounding box center [43, 474] width 24 height 22
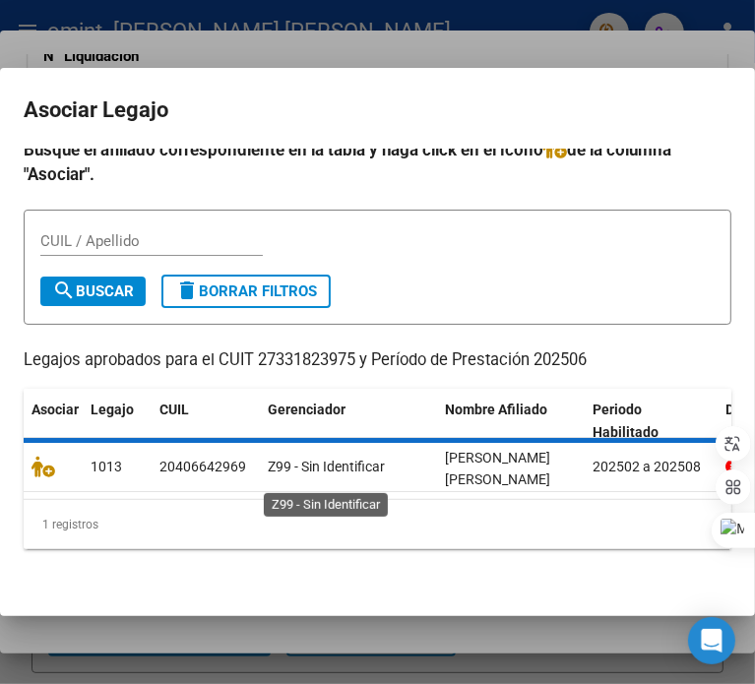
scroll to position [1921, 0]
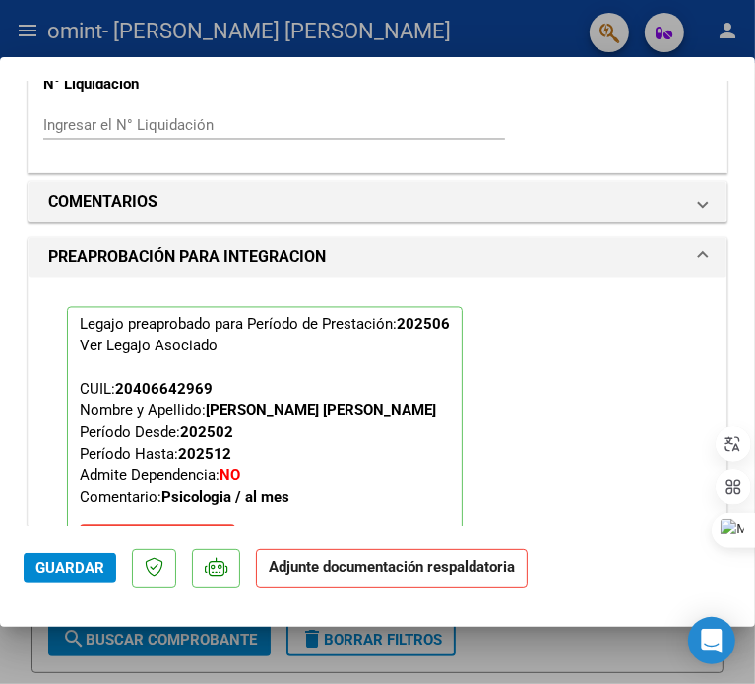
click at [69, 574] on span "Guardar" at bounding box center [69, 568] width 69 height 18
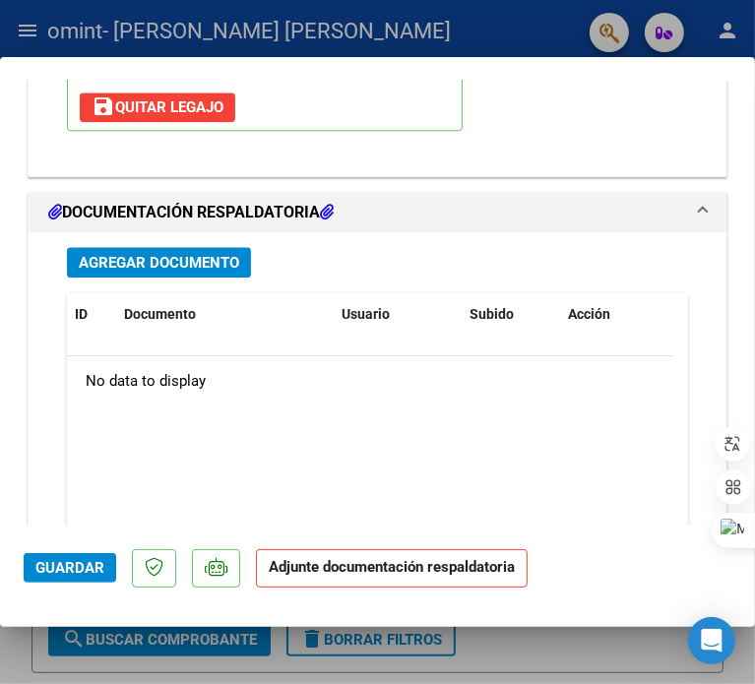
scroll to position [2506, 0]
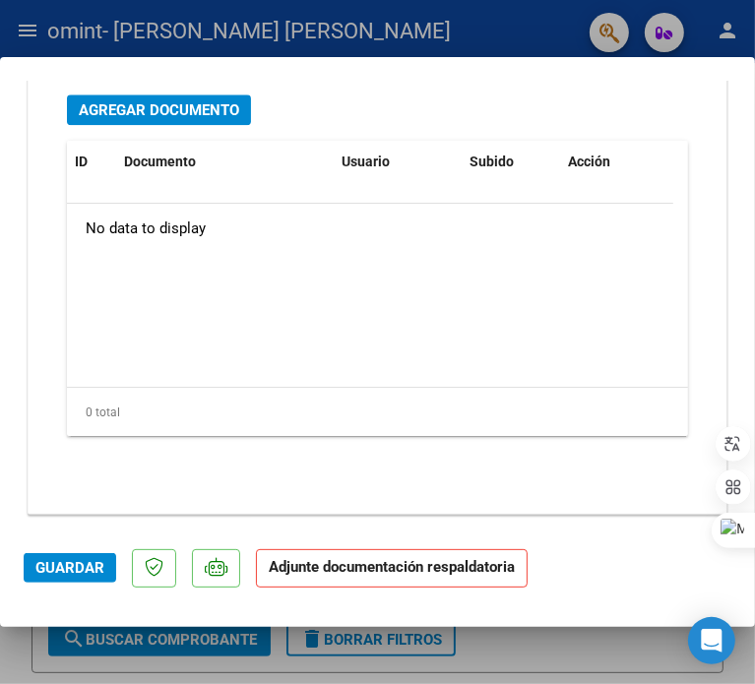
click at [59, 569] on span "Guardar" at bounding box center [69, 568] width 69 height 18
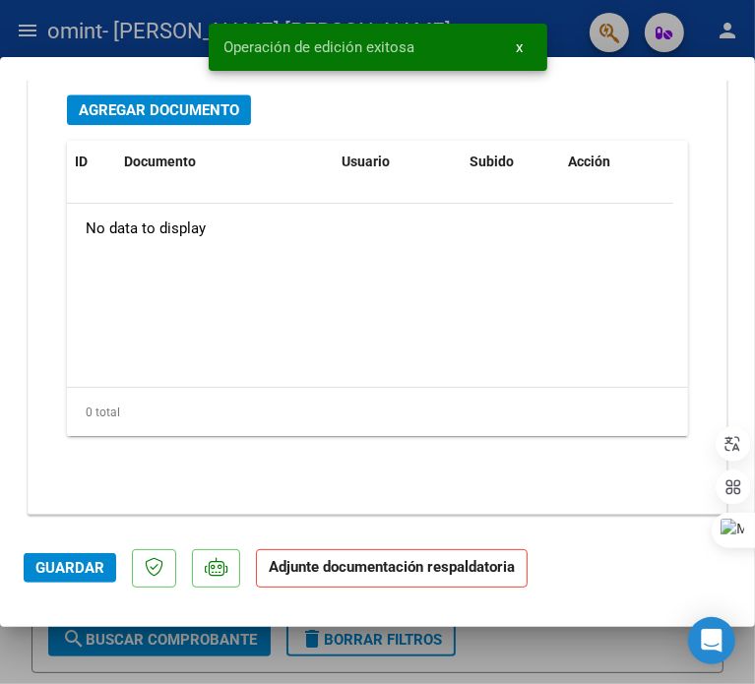
click at [230, 658] on div at bounding box center [377, 342] width 755 height 684
type input "$ 0,00"
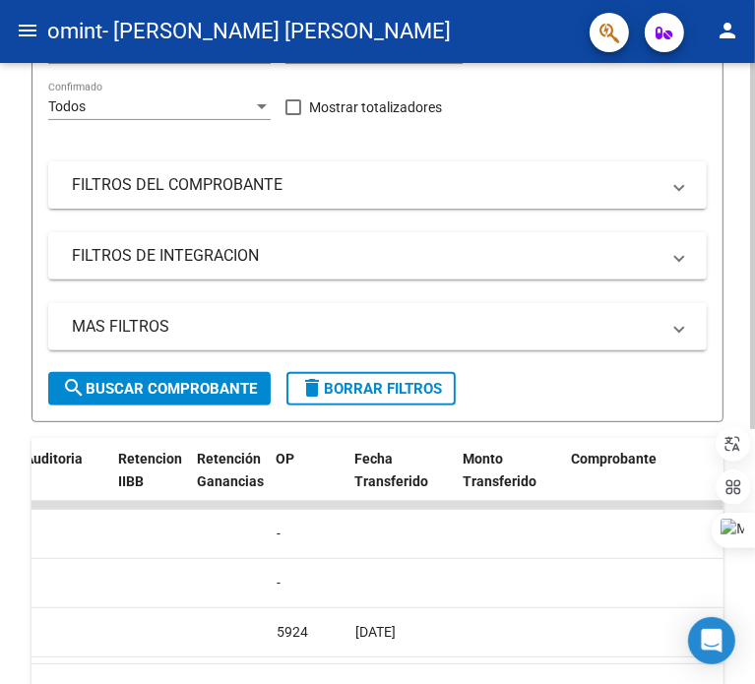
scroll to position [0, 877]
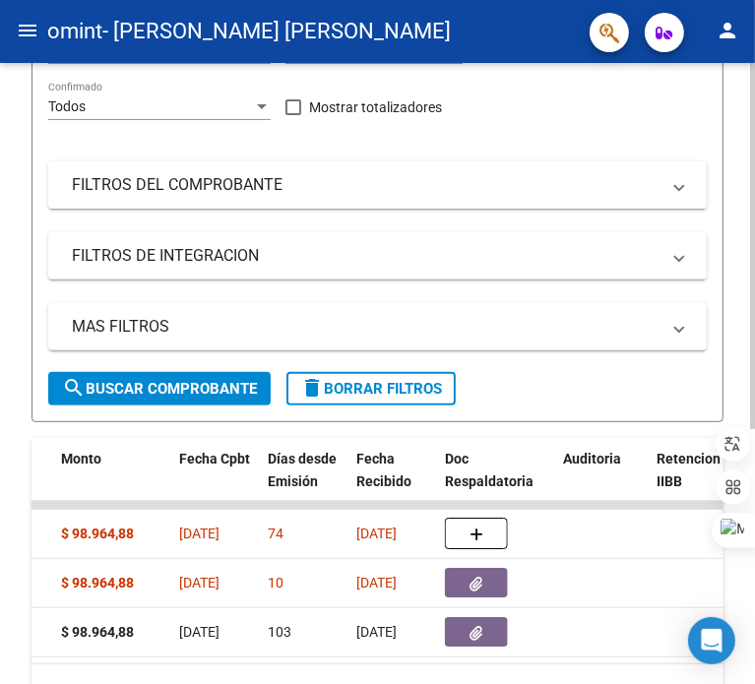
click at [473, 542] on button "button" at bounding box center [476, 533] width 63 height 31
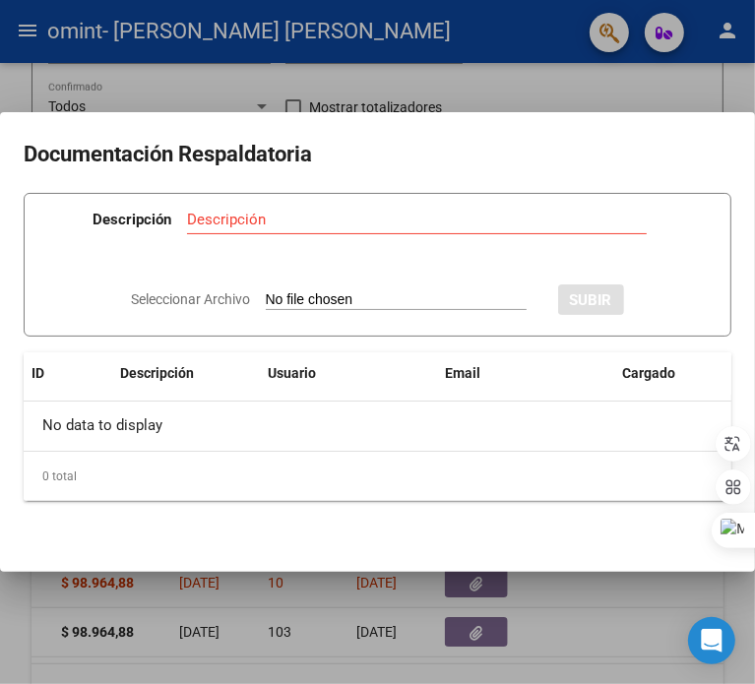
click at [376, 293] on input "Seleccionar Archivo" at bounding box center [396, 300] width 261 height 19
type input "C:\fakepath\06 [PERSON_NAME] 8HS.pdf"
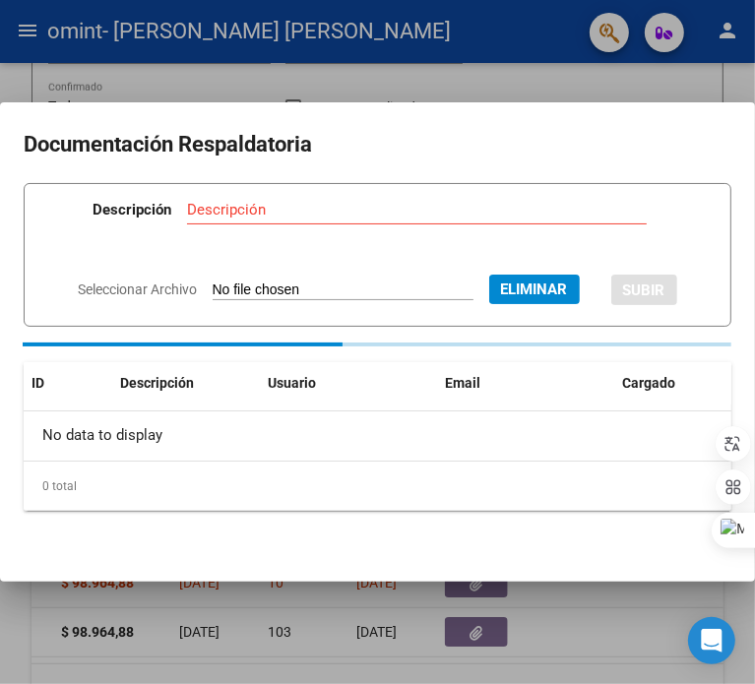
click at [260, 213] on input "Descripción" at bounding box center [417, 210] width 460 height 18
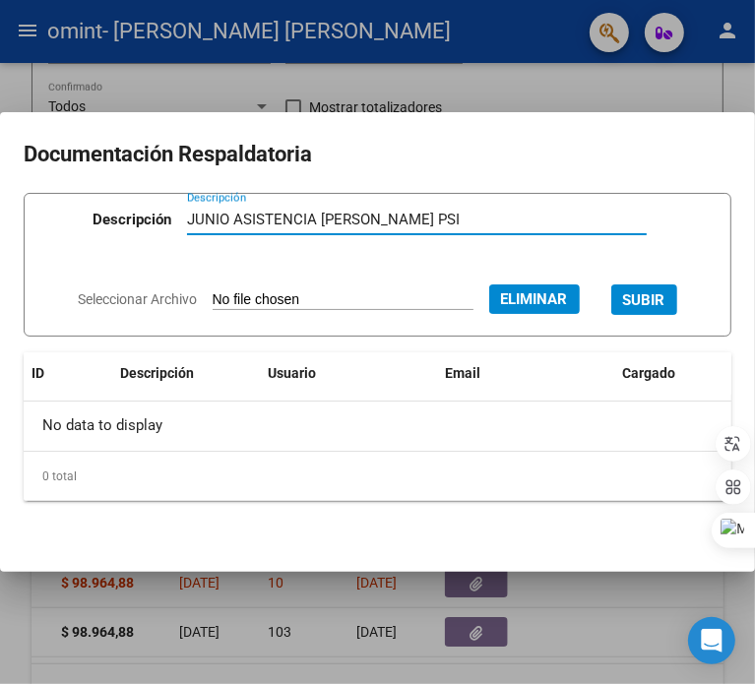
type input "JUNIO ASISTENCIA [PERSON_NAME] PSI"
click at [580, 286] on button "Eliminar" at bounding box center [534, 299] width 91 height 30
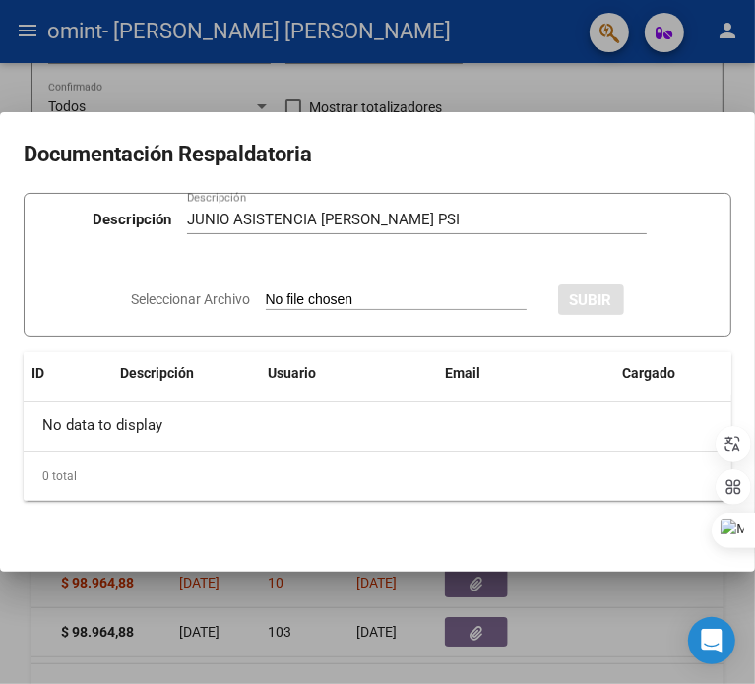
click at [527, 295] on input "Seleccionar Archivo" at bounding box center [396, 300] width 261 height 19
type input "C:\fakepath\06 [PERSON_NAME] 8HS.pdf"
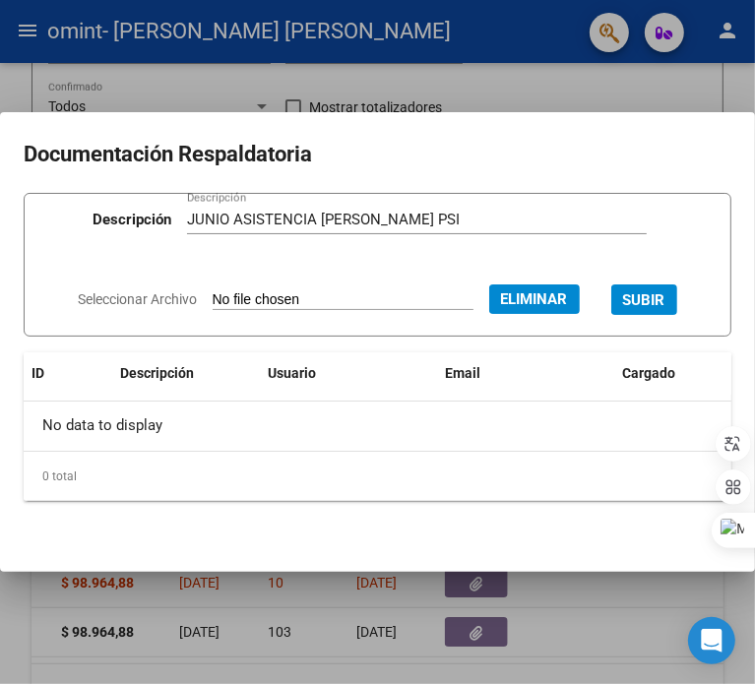
click at [677, 286] on button "SUBIR" at bounding box center [644, 299] width 66 height 31
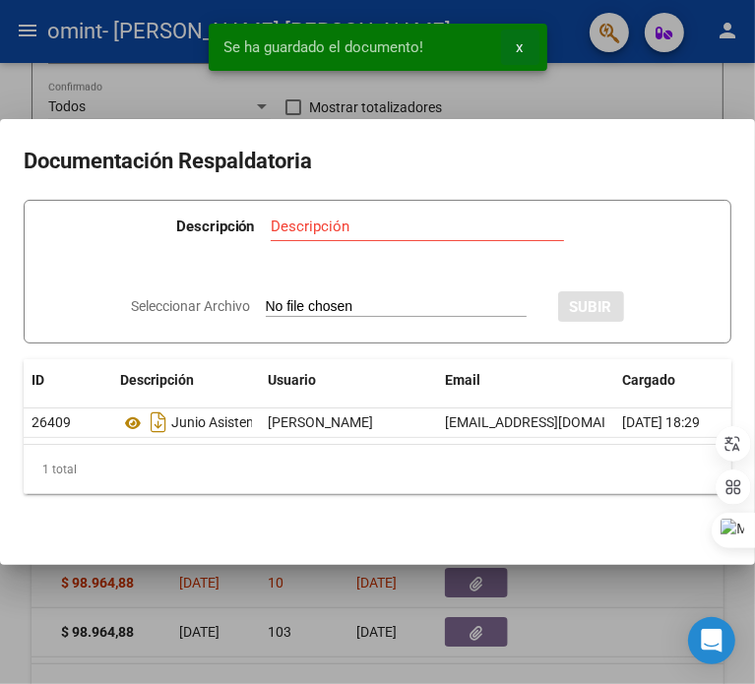
click at [522, 46] on span "x" at bounding box center [520, 47] width 7 height 18
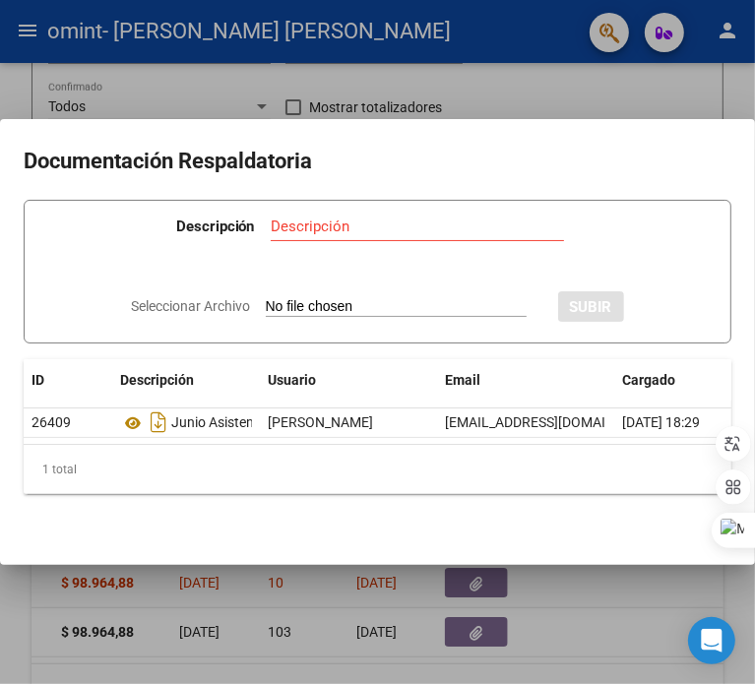
scroll to position [0, 129]
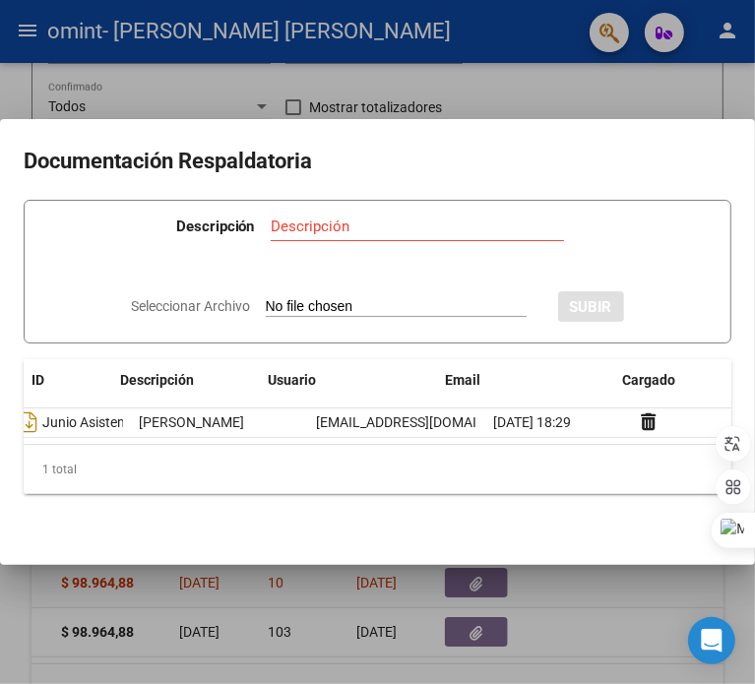
click at [335, 218] on input "Descripción" at bounding box center [417, 227] width 293 height 18
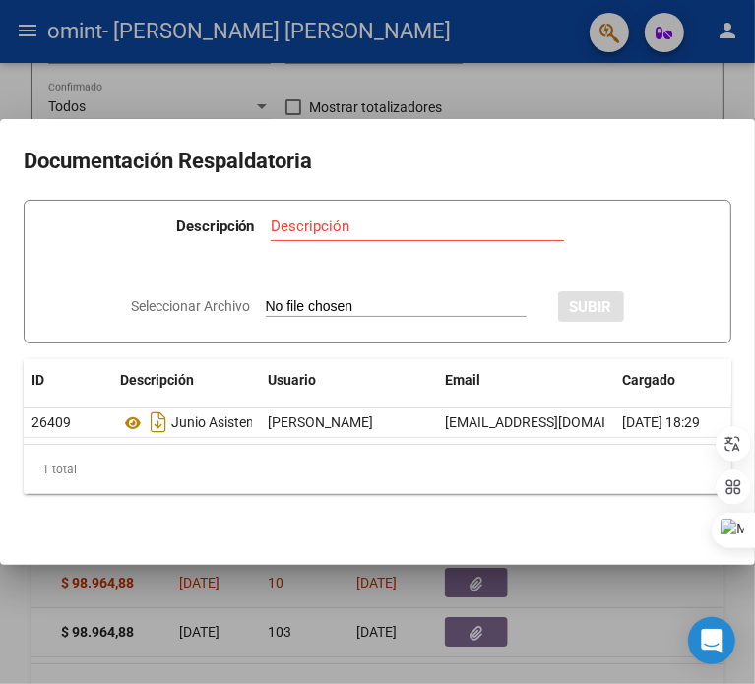
click at [163, 657] on div at bounding box center [377, 342] width 755 height 684
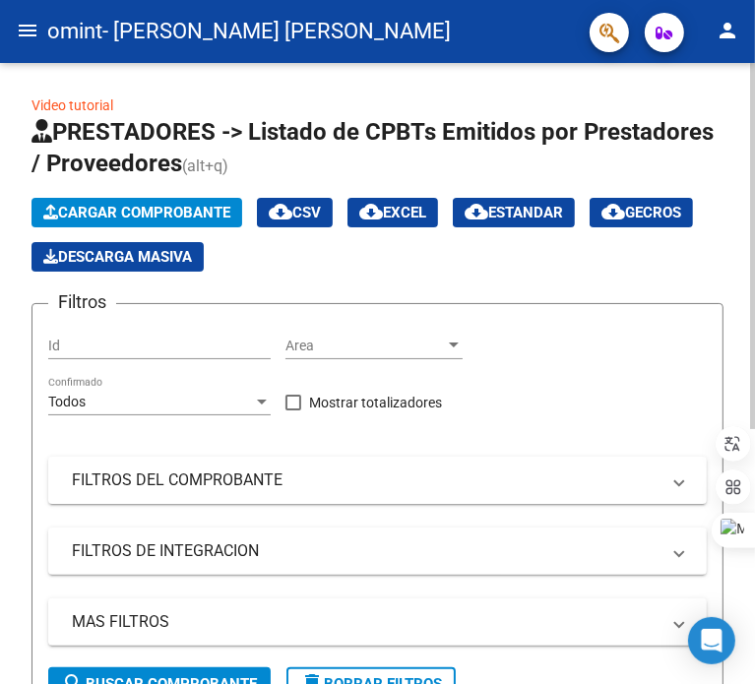
click at [752, 253] on div at bounding box center [752, 373] width 5 height 621
click at [162, 214] on span "Cargar Comprobante" at bounding box center [136, 213] width 187 height 18
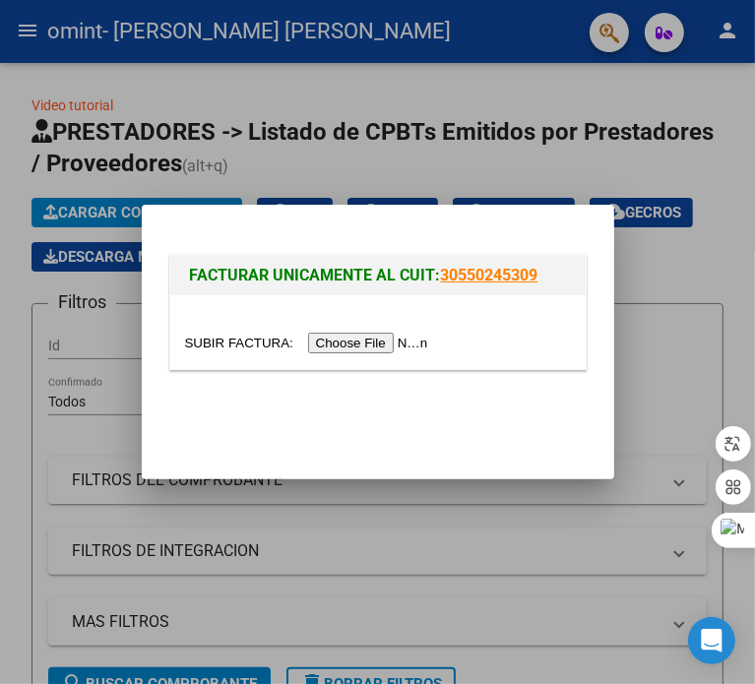
click at [340, 346] on input "file" at bounding box center [309, 343] width 249 height 21
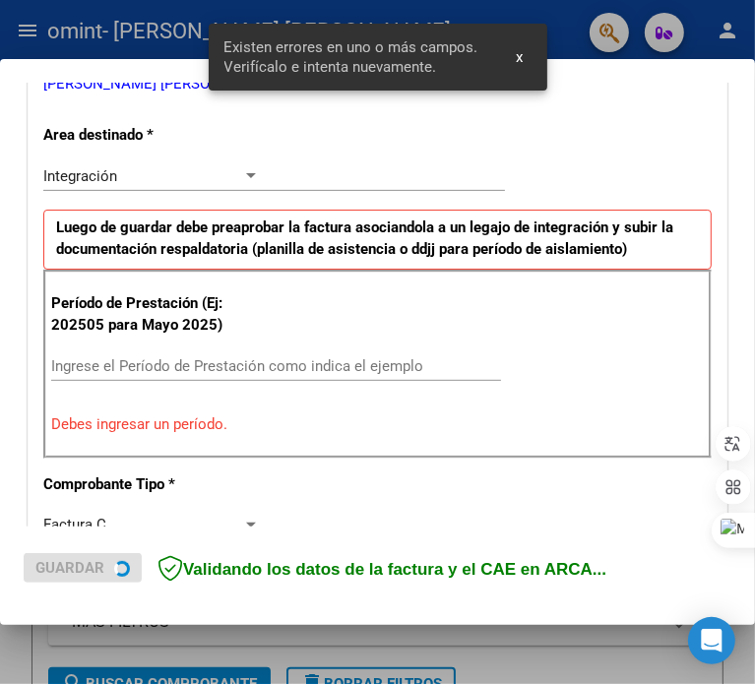
scroll to position [424, 0]
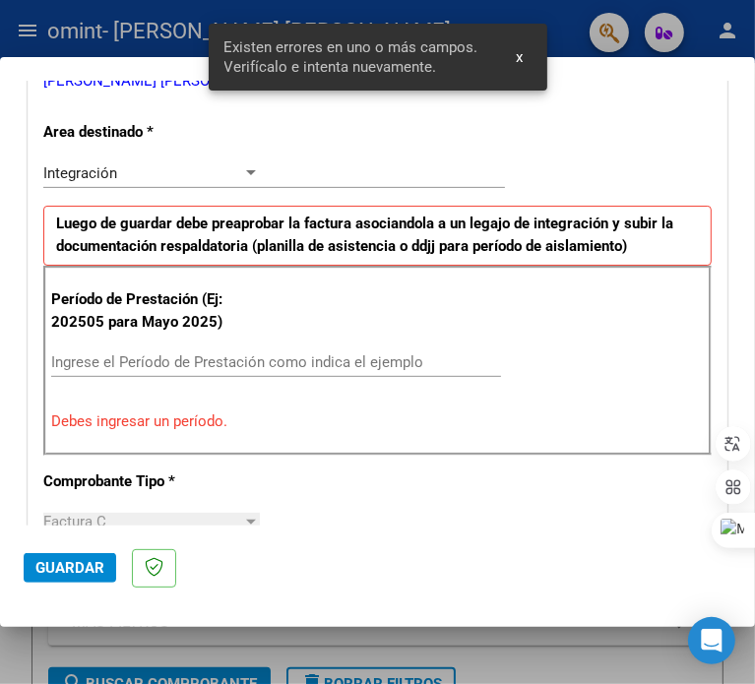
click at [217, 357] on input "Ingrese el Período de Prestación como indica el ejemplo" at bounding box center [157, 362] width 212 height 18
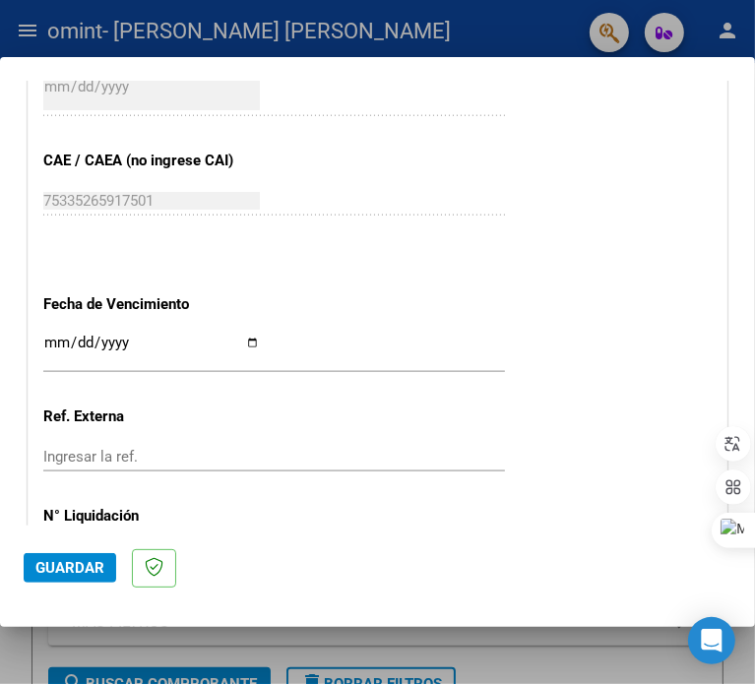
scroll to position [1212, 0]
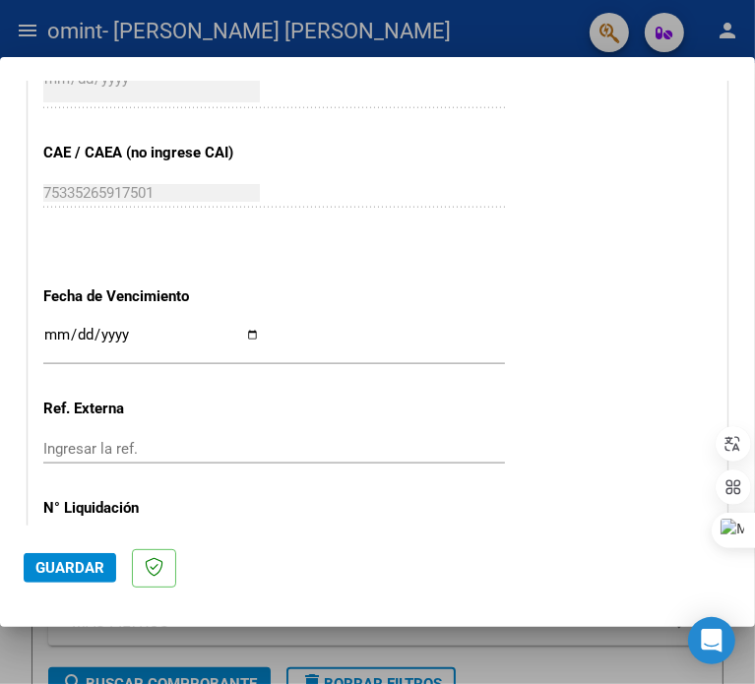
type input "202507"
click at [260, 332] on input "Ingresar la fecha" at bounding box center [151, 342] width 217 height 31
type input "[DATE]"
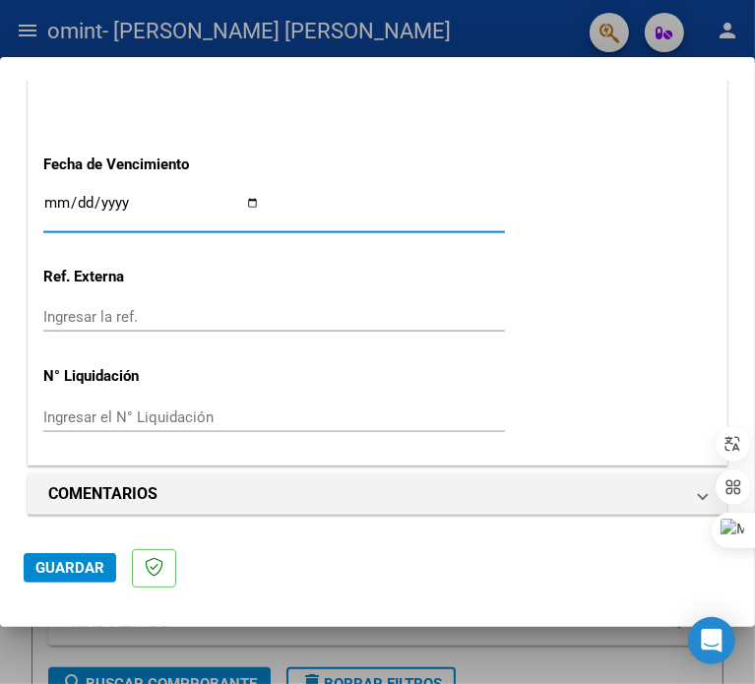
scroll to position [1345, 0]
click at [88, 562] on span "Guardar" at bounding box center [69, 568] width 69 height 18
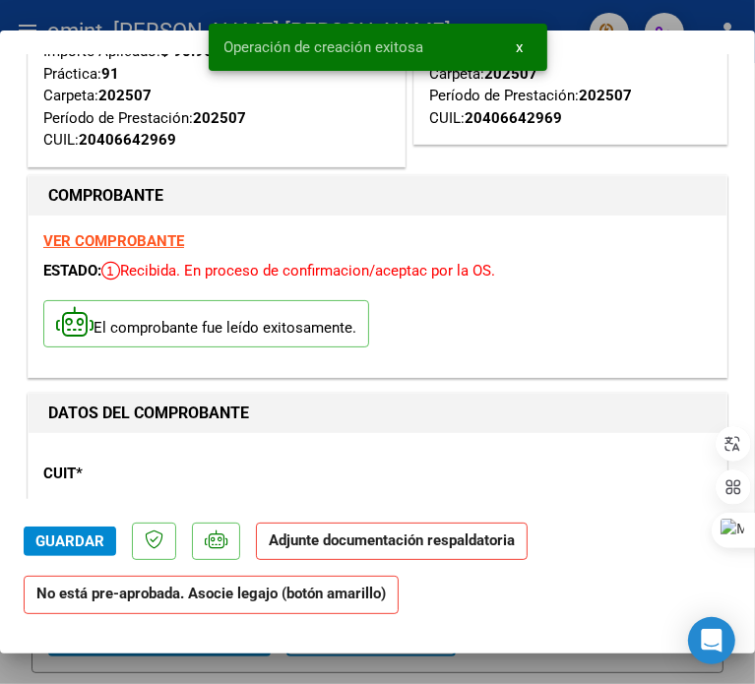
scroll to position [197, 0]
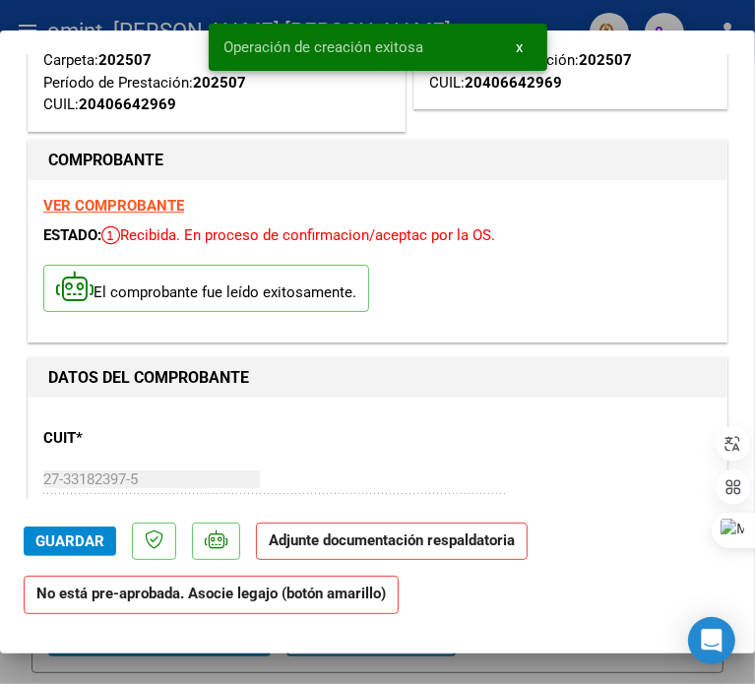
click at [130, 198] on strong "VER COMPROBANTE" at bounding box center [113, 206] width 141 height 18
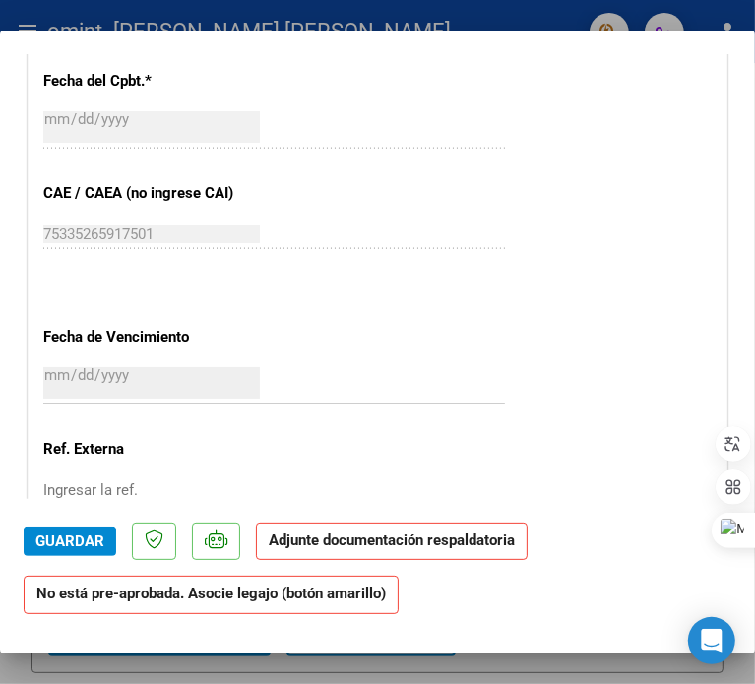
scroll to position [2067, 0]
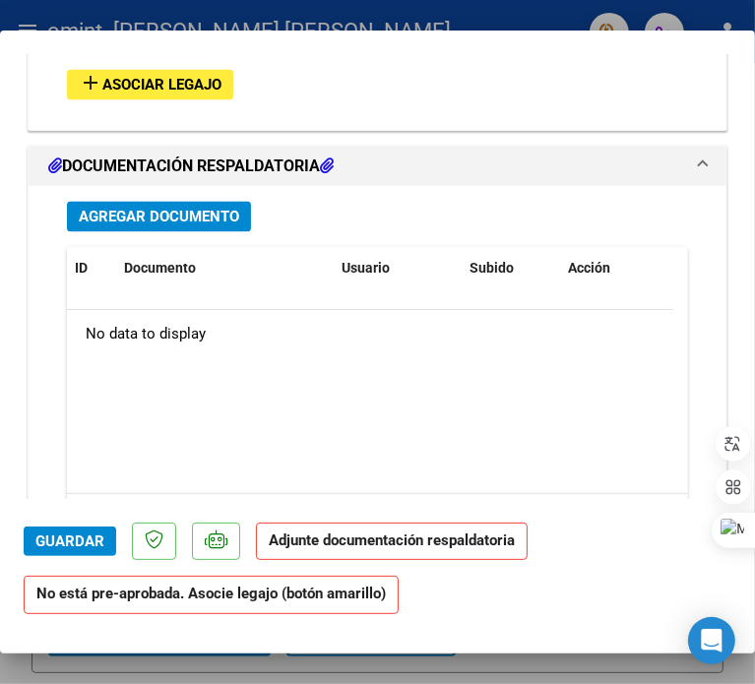
click at [167, 78] on span "Asociar Legajo" at bounding box center [161, 85] width 119 height 18
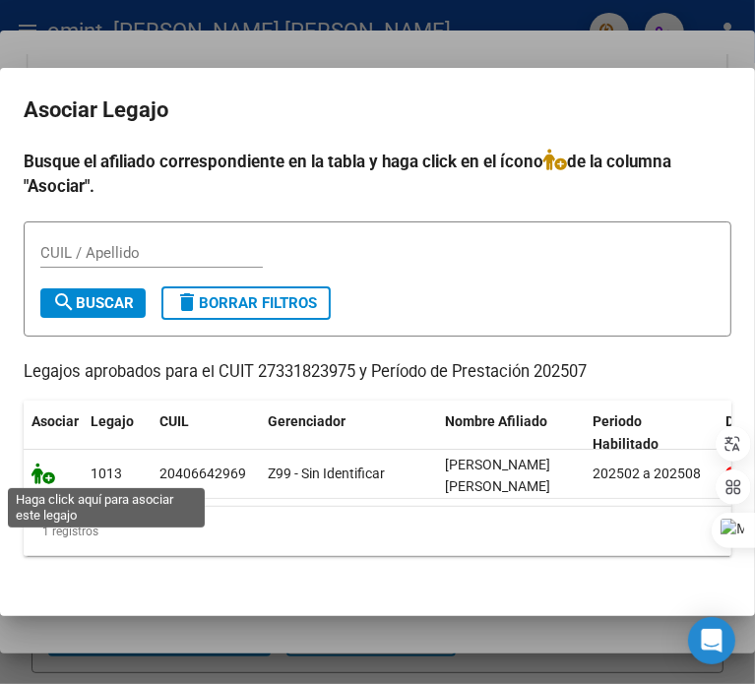
click at [39, 477] on icon at bounding box center [43, 474] width 24 height 22
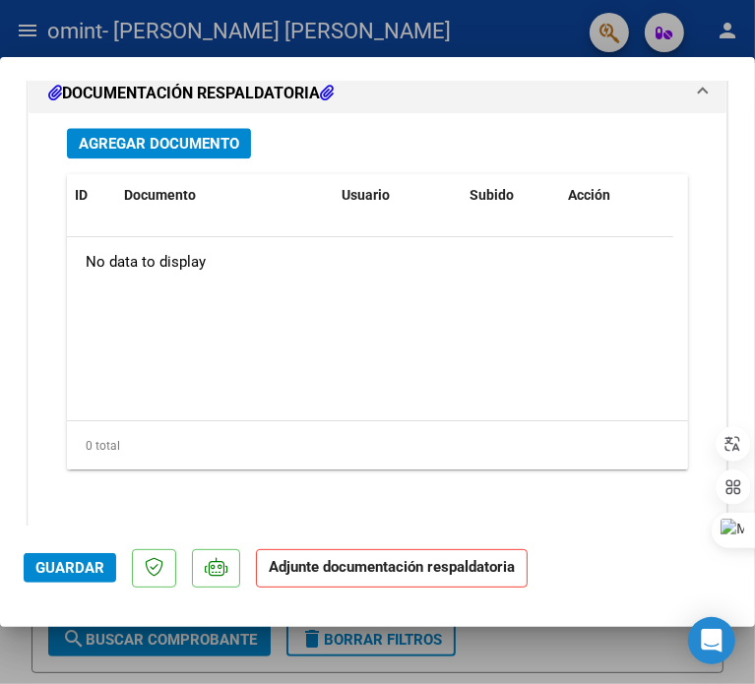
scroll to position [2506, 0]
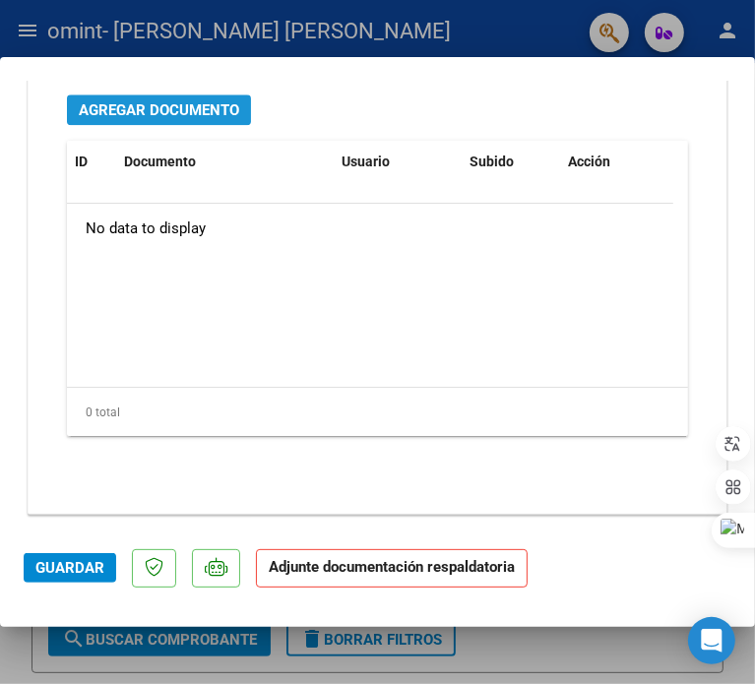
click at [184, 114] on span "Agregar Documento" at bounding box center [159, 110] width 160 height 18
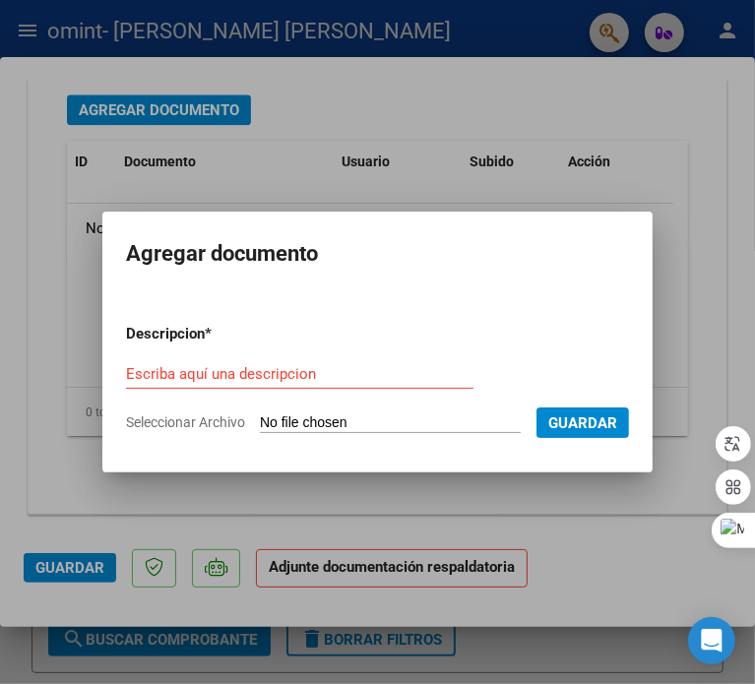
click at [319, 422] on input "Seleccionar Archivo" at bounding box center [390, 423] width 261 height 19
type input "C:\fakepath\07 [PERSON_NAME] PSI.pdf"
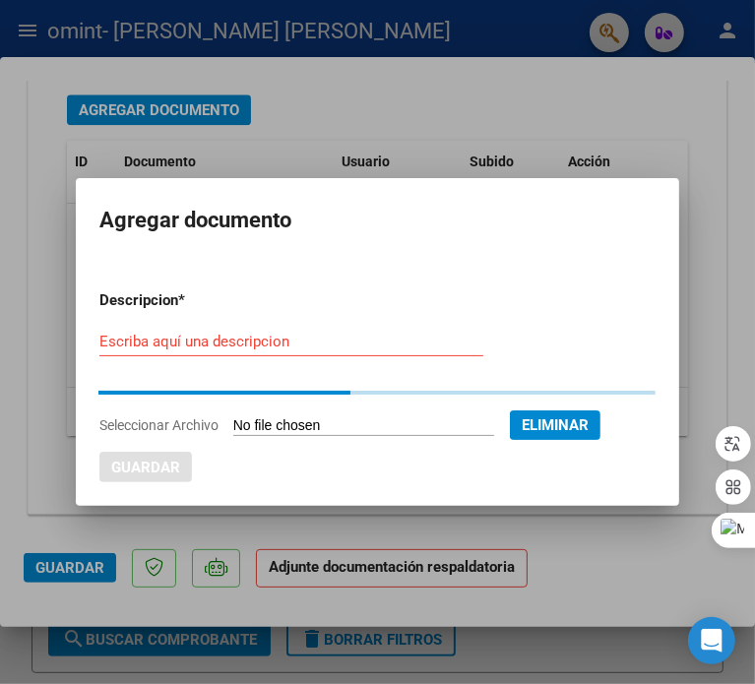
click at [265, 347] on input "Escriba aquí una descripcion" at bounding box center [291, 342] width 384 height 18
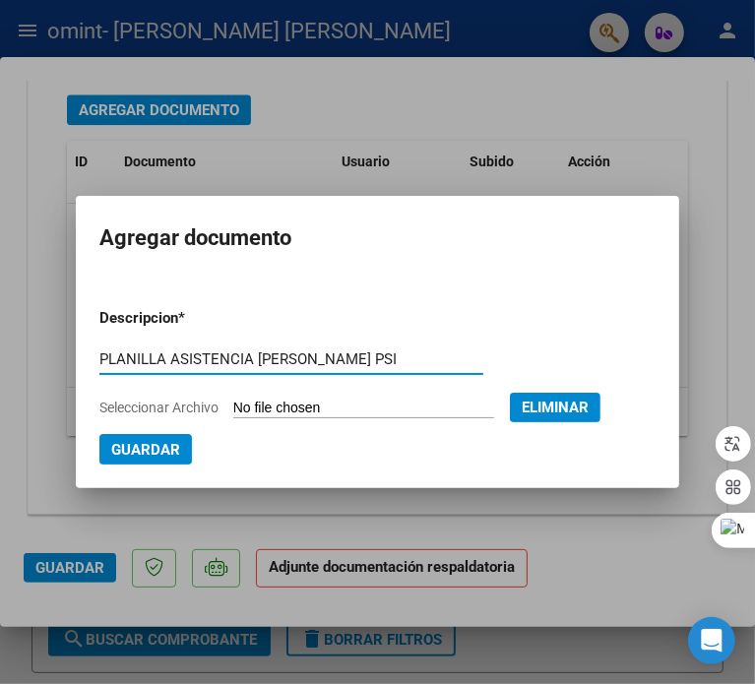
type input "PLANILLA ASISTENCIA [PERSON_NAME] PSI"
click at [95, 441] on mat-dialog-content "Descripcion * PLANILLA ASISTENCIA [PERSON_NAME] PSI Escriba aquí una descripcio…" at bounding box center [378, 370] width 604 height 187
click at [116, 441] on span "Guardar" at bounding box center [145, 450] width 69 height 18
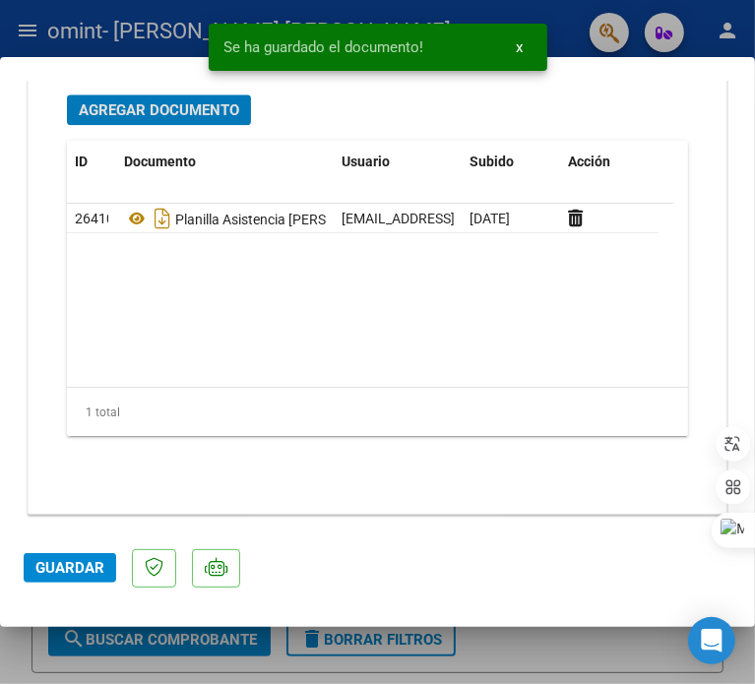
click at [83, 574] on span "Guardar" at bounding box center [69, 568] width 69 height 18
click at [156, 636] on div at bounding box center [377, 342] width 755 height 684
type input "$ 0,00"
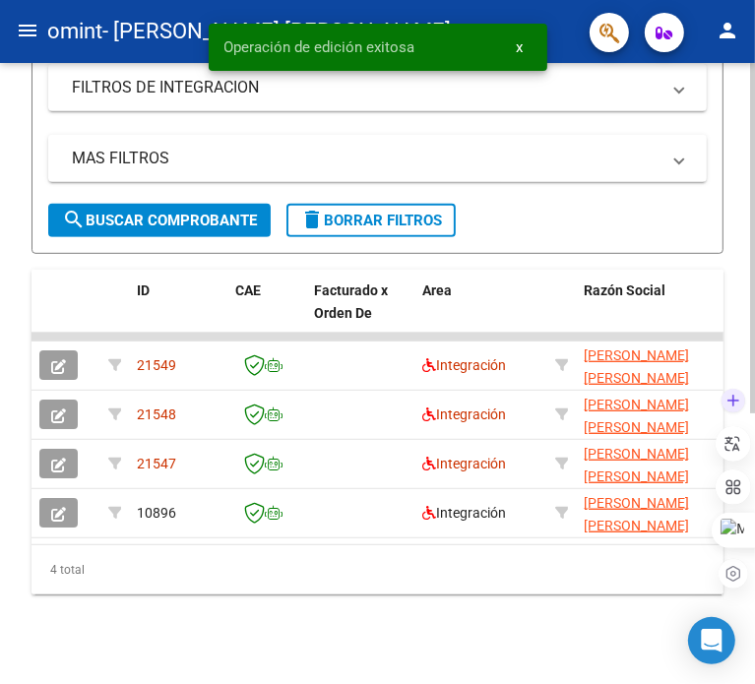
scroll to position [480, 0]
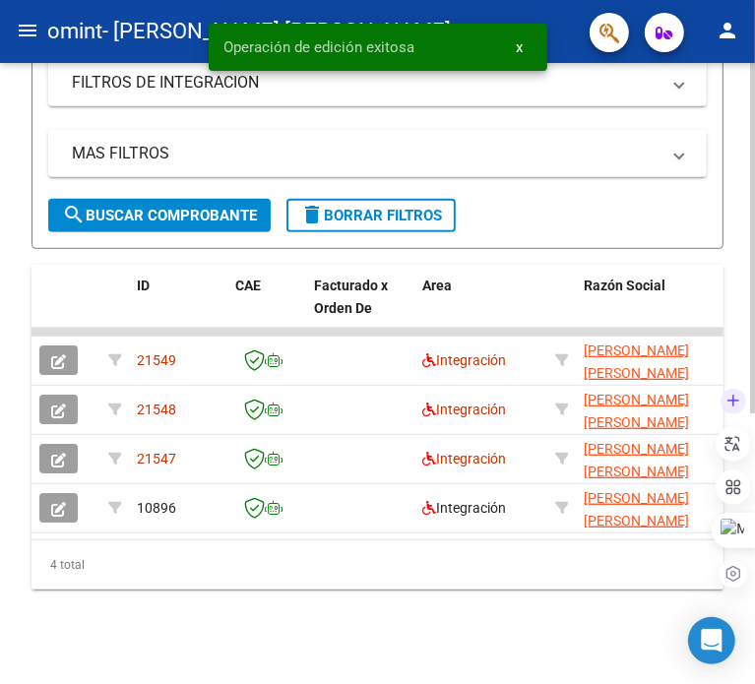
click at [754, 585] on body "menu omint - [PERSON_NAME] [PERSON_NAME] person Inicio Instructivos Contacto OS…" at bounding box center [377, 342] width 755 height 684
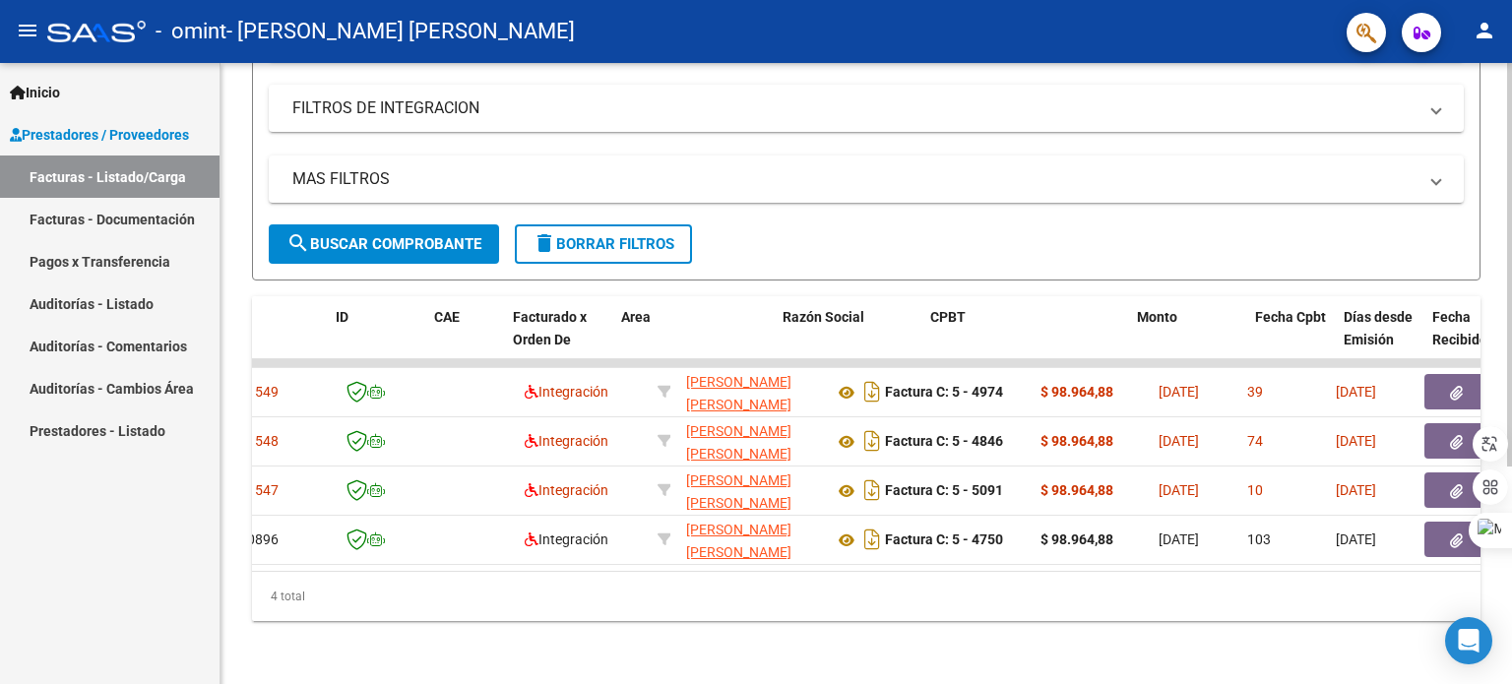
scroll to position [0, 0]
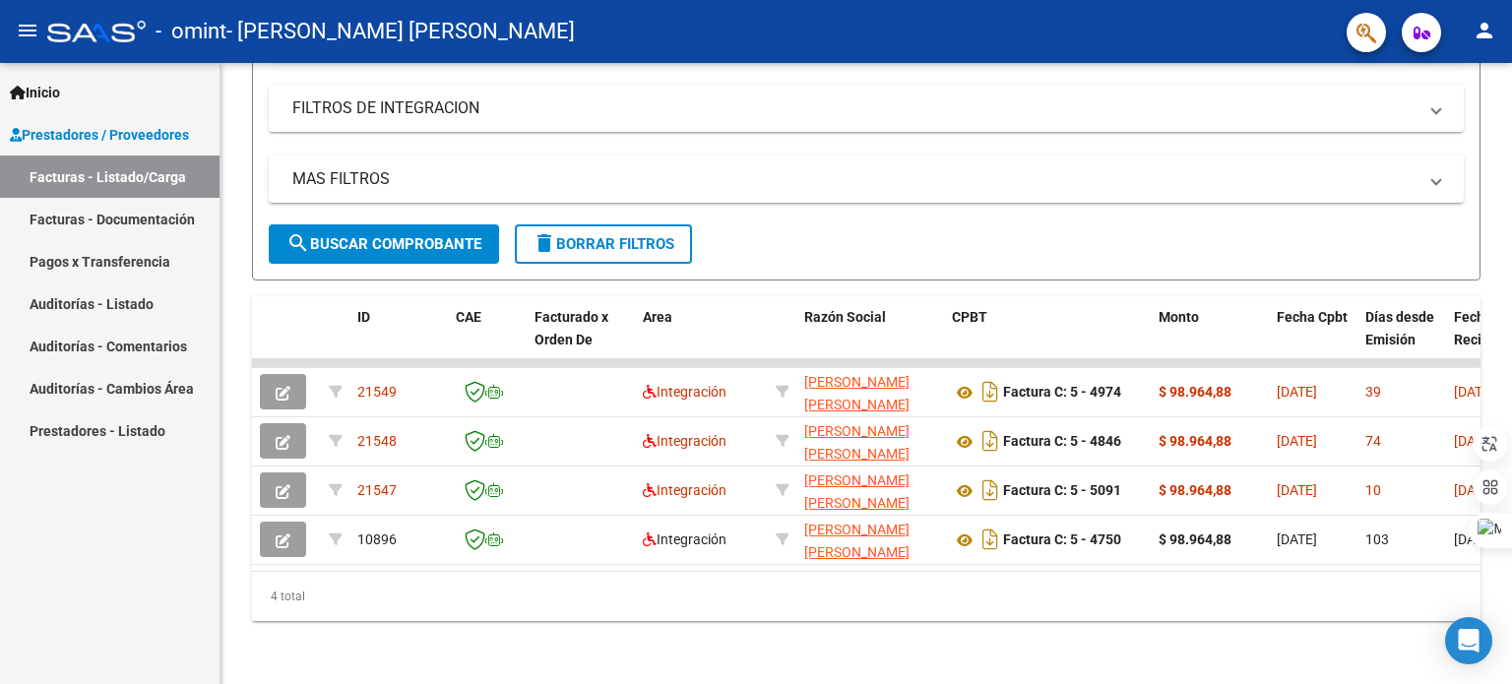
click at [754, 31] on mat-icon "person" at bounding box center [1484, 31] width 24 height 24
click at [110, 267] on div at bounding box center [756, 342] width 1512 height 684
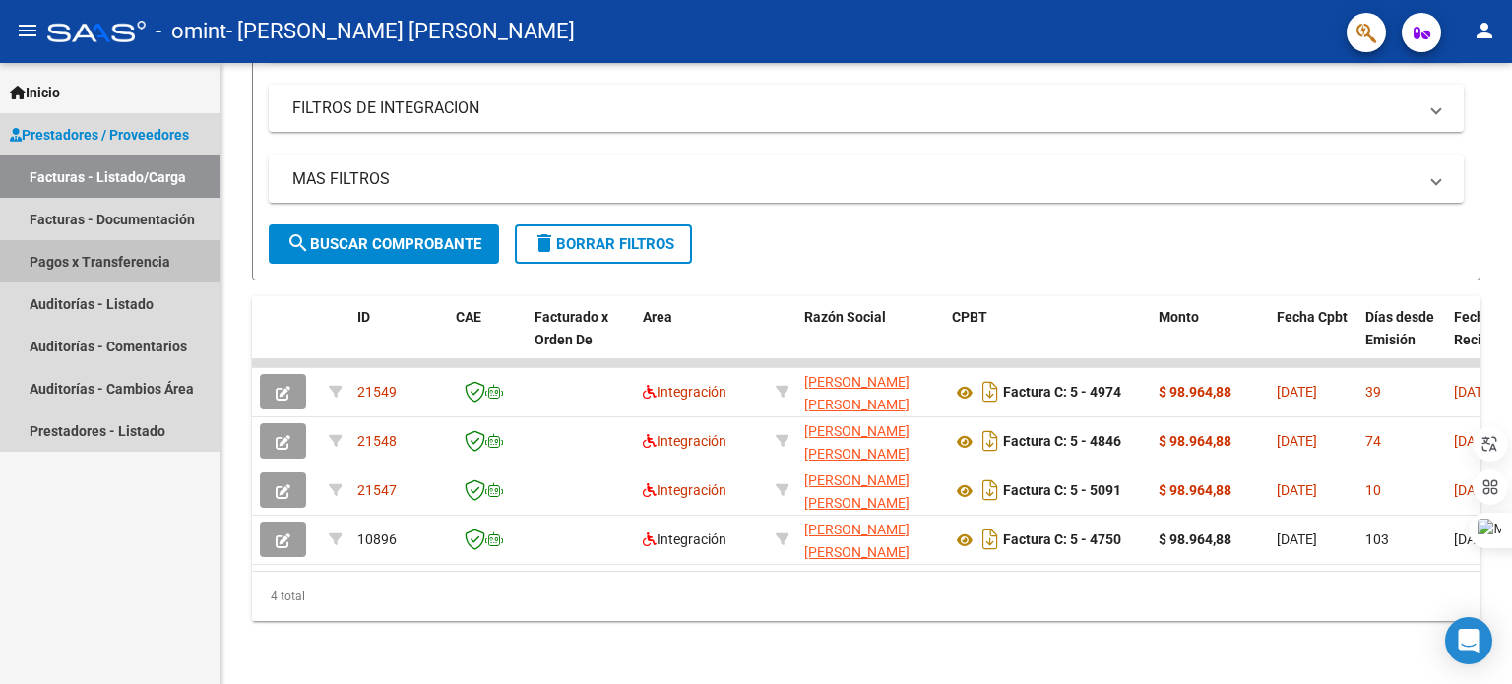
click at [149, 255] on link "Pagos x Transferencia" at bounding box center [109, 261] width 219 height 42
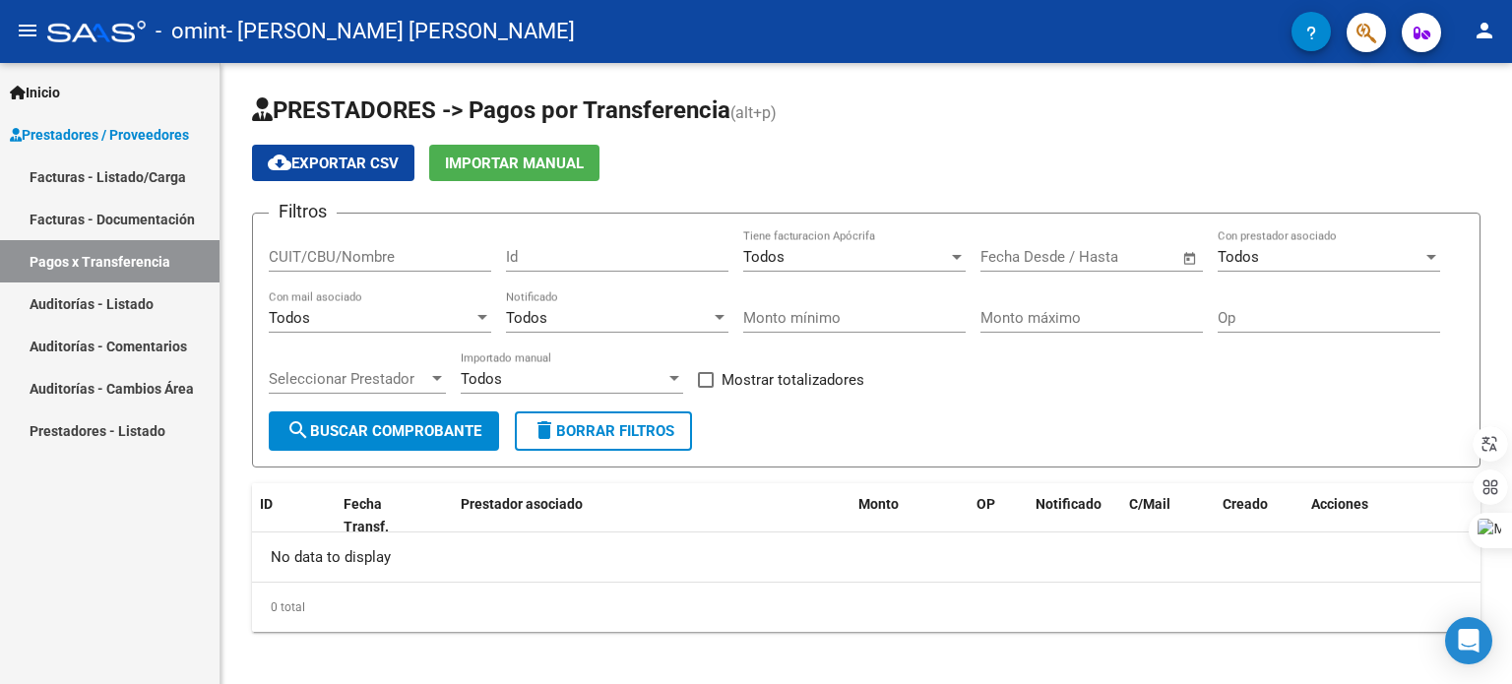
click at [123, 219] on link "Facturas - Documentación" at bounding box center [109, 219] width 219 height 42
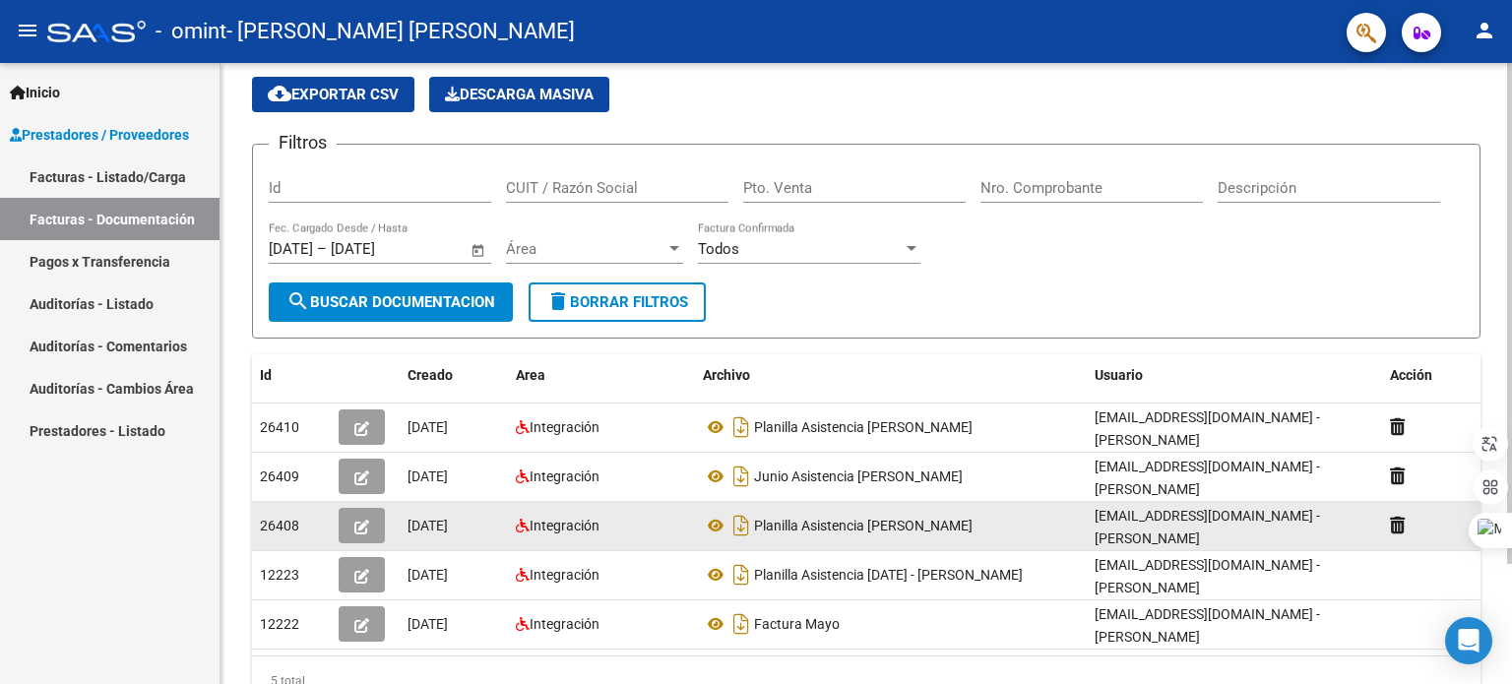
scroll to position [98, 0]
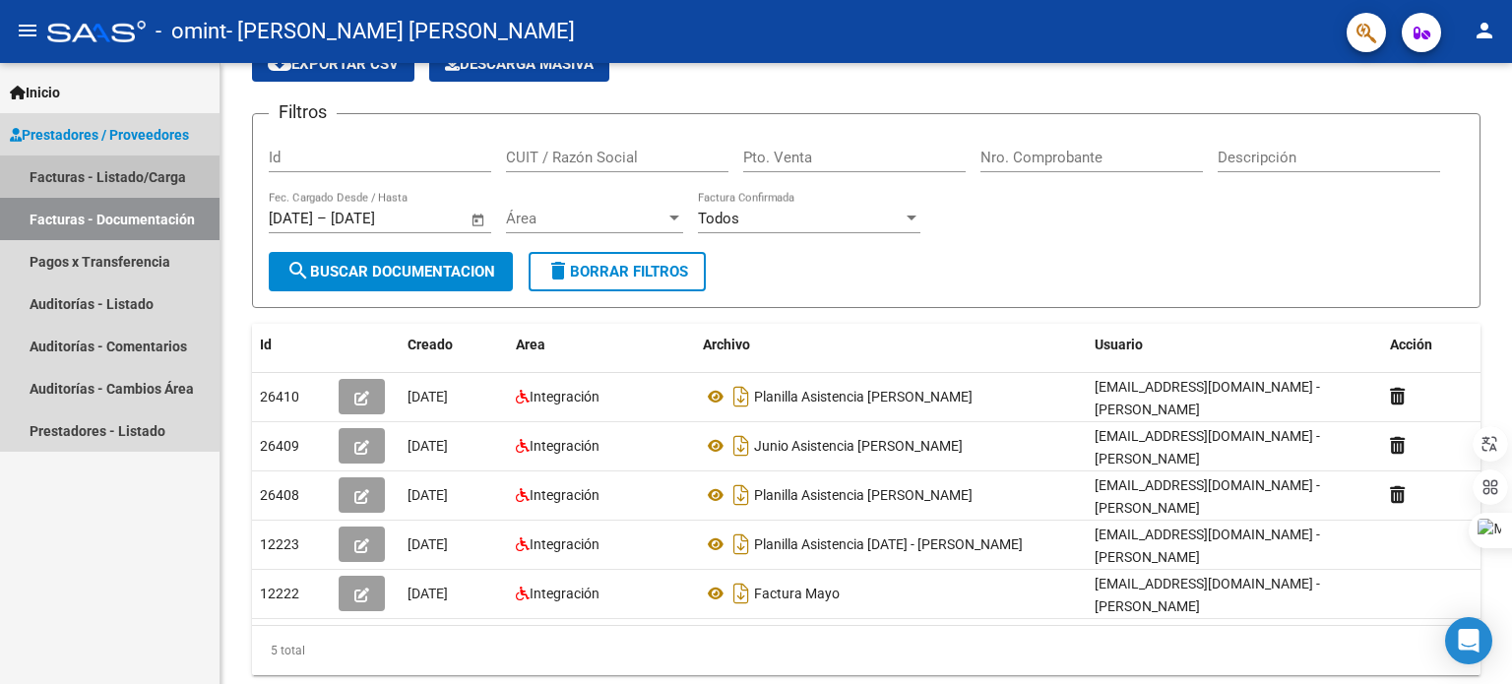
click at [96, 172] on link "Facturas - Listado/Carga" at bounding box center [109, 177] width 219 height 42
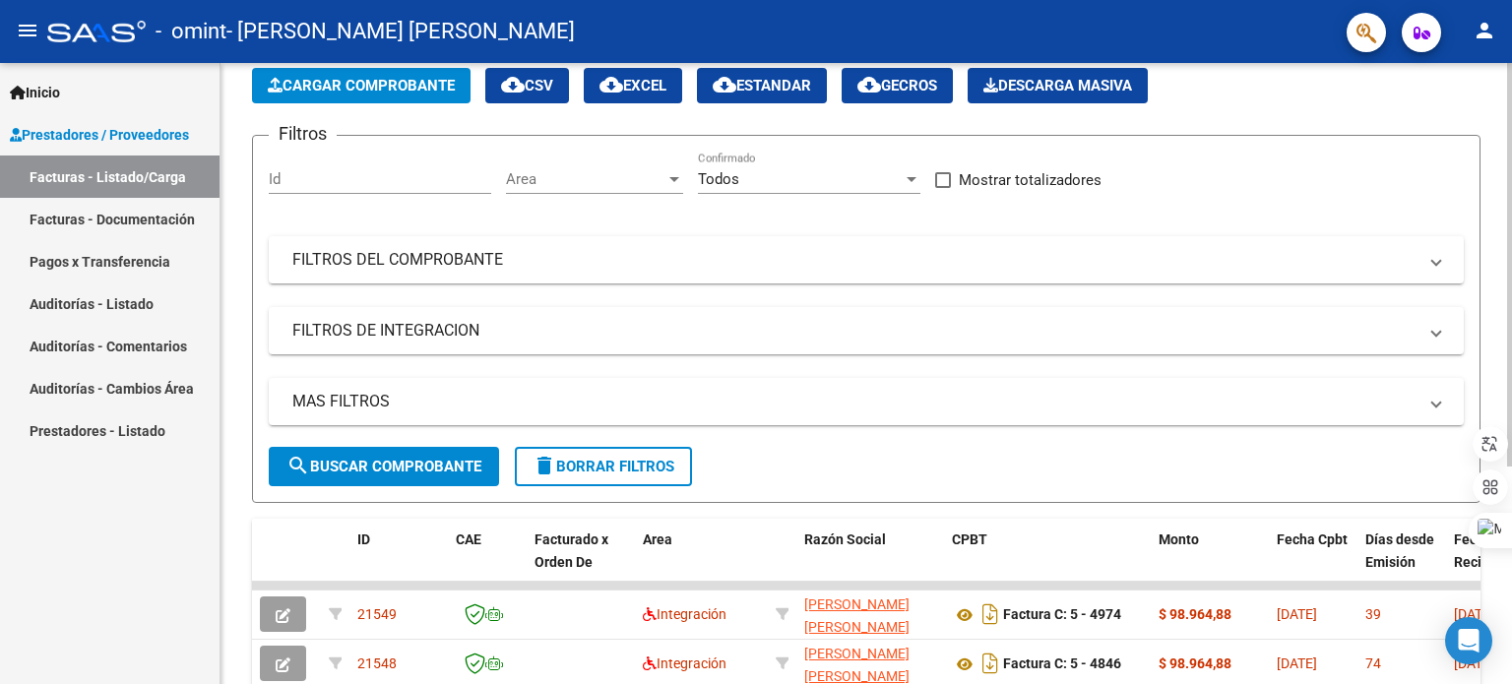
scroll to position [46, 0]
